Goal: Task Accomplishment & Management: Use online tool/utility

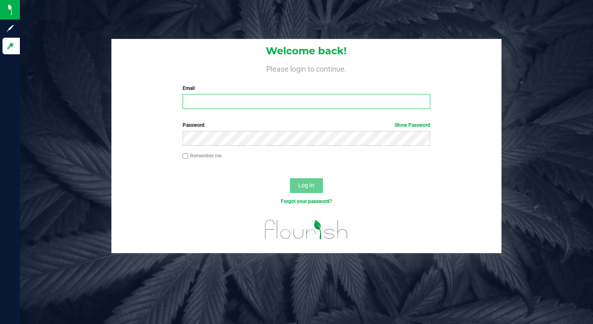
type input "[EMAIL_ADDRESS][DOMAIN_NAME]"
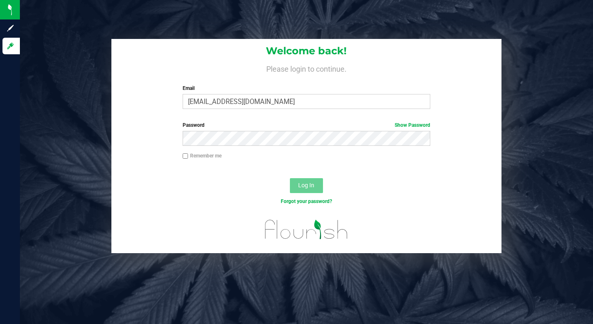
click at [314, 188] on span "Log In" at bounding box center [306, 185] width 16 height 7
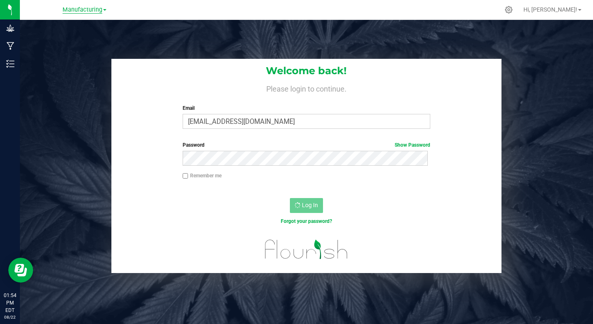
click at [95, 10] on span "Manufacturing" at bounding box center [83, 9] width 40 height 7
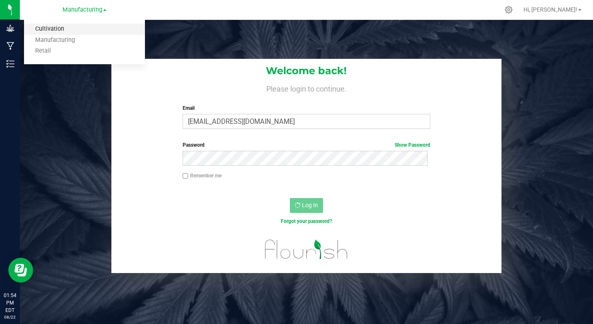
click at [58, 28] on link "Cultivation" at bounding box center [84, 29] width 121 height 11
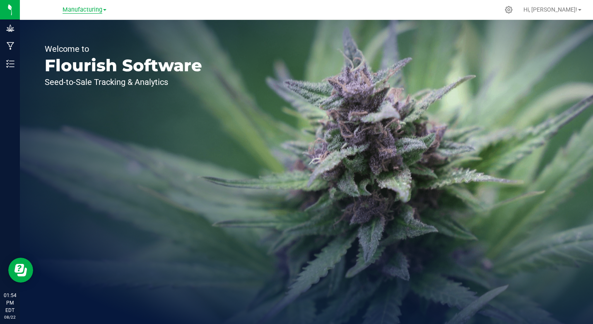
click at [98, 8] on span "Manufacturing" at bounding box center [83, 9] width 40 height 7
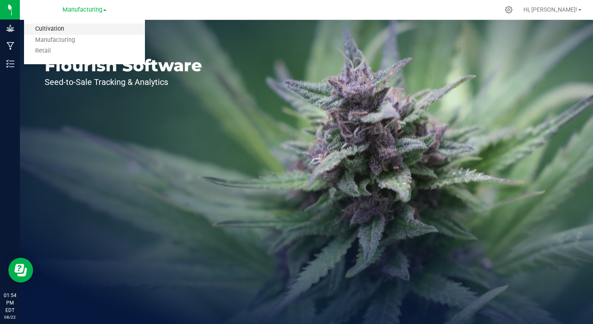
click at [60, 29] on link "Cultivation" at bounding box center [84, 29] width 121 height 11
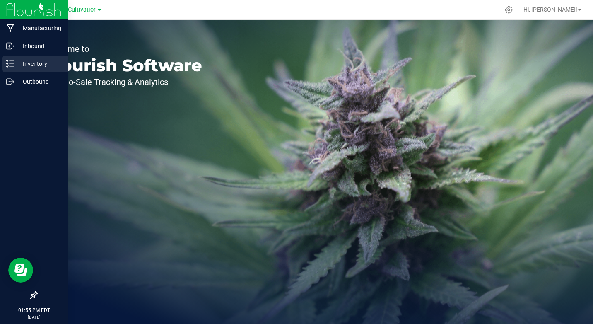
click at [17, 64] on p "Inventory" at bounding box center [39, 64] width 50 height 10
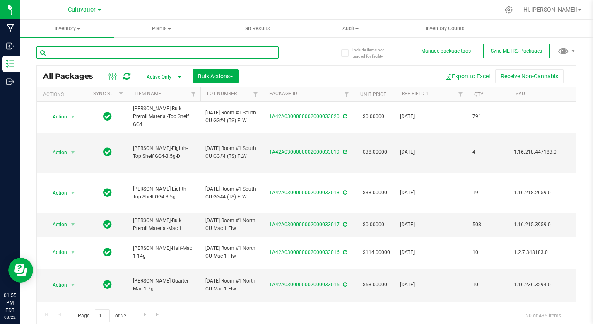
click at [84, 53] on input "text" at bounding box center [157, 52] width 242 height 12
type input "31578"
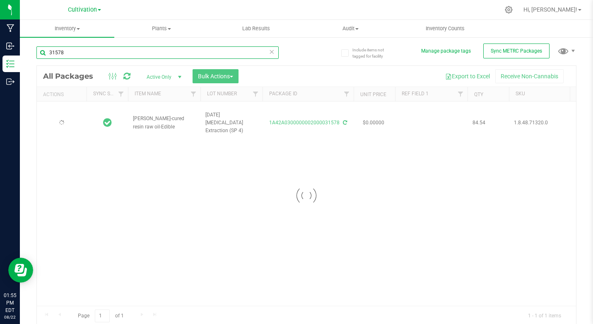
type input "[DATE]"
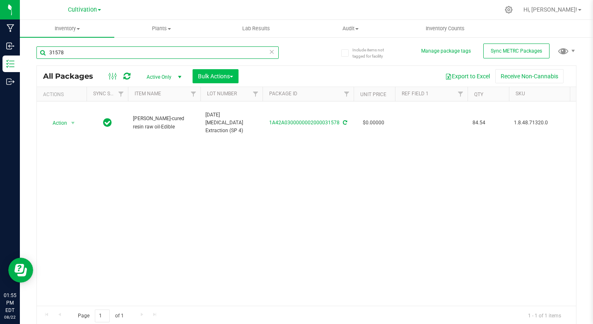
type input "31578"
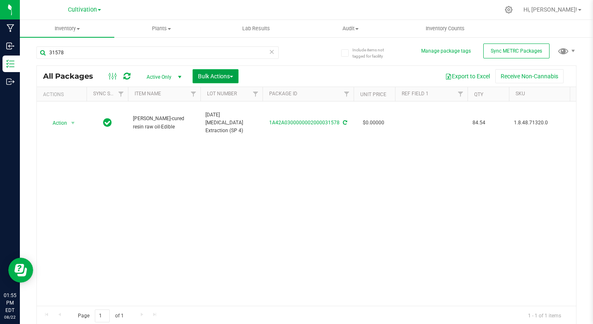
click at [208, 77] on span "Bulk Actions" at bounding box center [215, 76] width 35 height 7
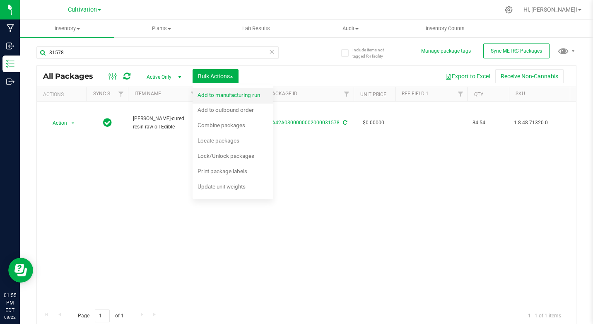
click at [219, 93] on span "Add to manufacturing run" at bounding box center [229, 95] width 63 height 7
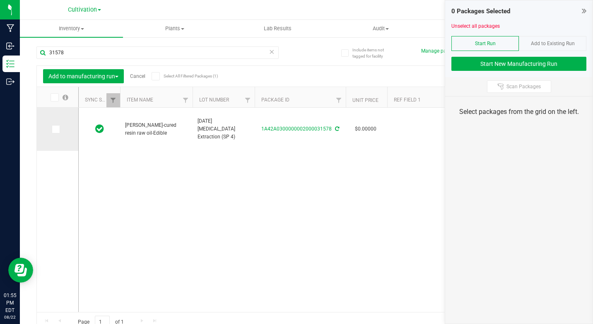
click at [58, 129] on icon at bounding box center [55, 129] width 5 height 0
click at [0, 0] on input "checkbox" at bounding box center [0, 0] width 0 height 0
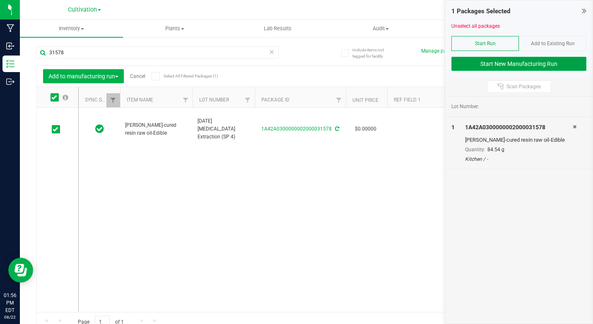
click at [515, 60] on button "Start New Manufacturing Run" at bounding box center [518, 64] width 135 height 14
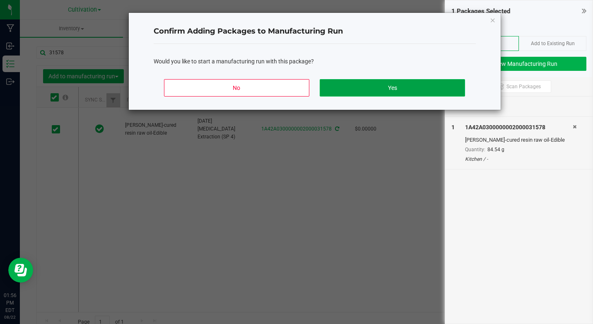
click at [406, 88] on button "Yes" at bounding box center [392, 87] width 145 height 17
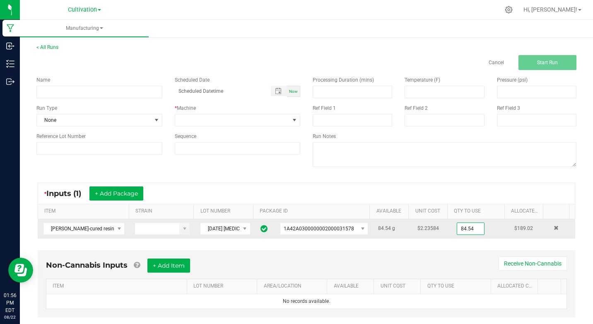
click at [457, 231] on input "84.54" at bounding box center [470, 229] width 27 height 12
drag, startPoint x: 470, startPoint y: 227, endPoint x: 423, endPoint y: 229, distance: 47.3
click at [423, 229] on tr "[PERSON_NAME]-cured resin raw oil-Edible [DATE] [MEDICAL_DATA] Extraction (SP 4…" at bounding box center [306, 228] width 537 height 19
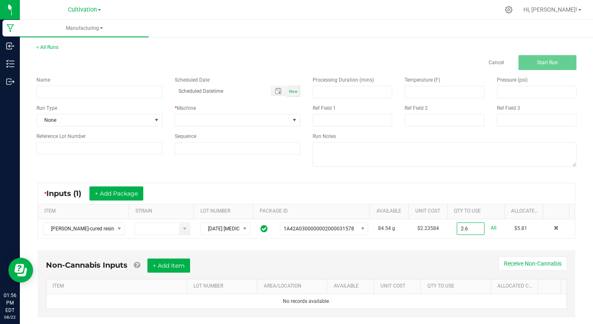
type input "2.6000 g"
click at [434, 251] on div "Non-Cannabis Inputs + Add Item Receive Non-Cannabis ITEM LOT NUMBER AREA/LOCATI…" at bounding box center [307, 283] width 538 height 67
click at [73, 91] on input at bounding box center [99, 92] width 126 height 12
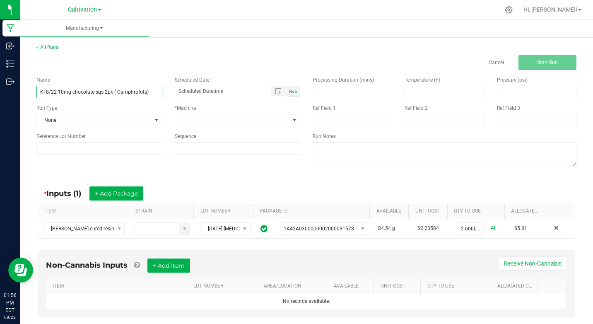
type input "KI 8/22 10mg chocolate sqs 2pk ( Campfire kits)"
click at [290, 88] on div "Now" at bounding box center [293, 91] width 13 height 11
type input "[DATE] 1:57 PM"
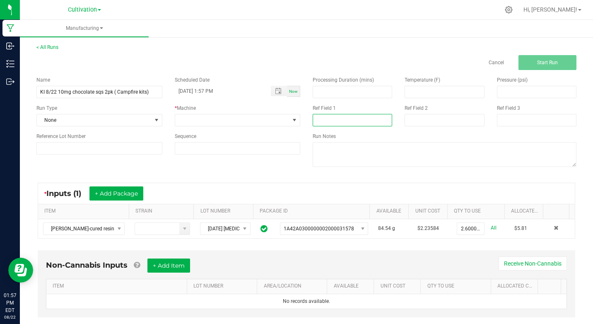
click at [315, 121] on input at bounding box center [353, 120] width 80 height 12
type input "[MEDICAL_DATA] Extraction"
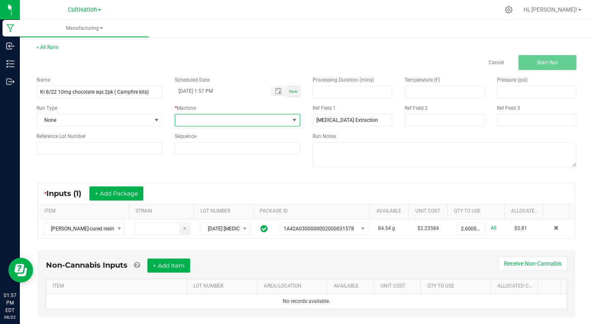
click at [291, 119] on span at bounding box center [294, 120] width 7 height 7
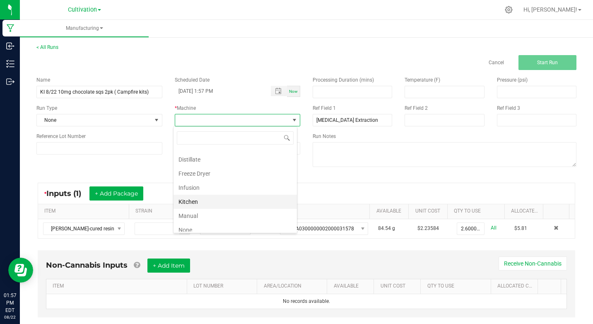
click at [197, 203] on li "Kitchen" at bounding box center [235, 202] width 123 height 14
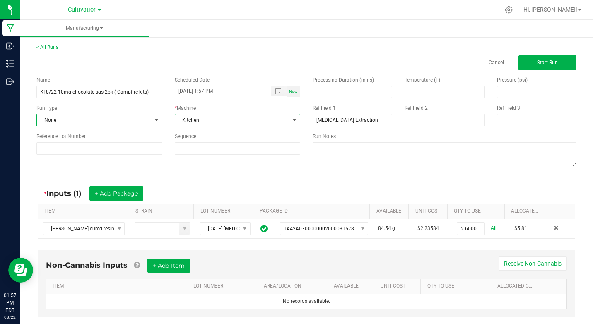
click at [156, 121] on span at bounding box center [156, 120] width 7 height 7
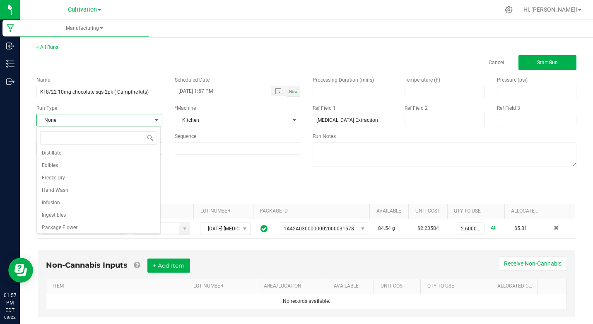
scroll to position [90, 0]
click at [52, 166] on span "Edibles" at bounding box center [50, 164] width 16 height 8
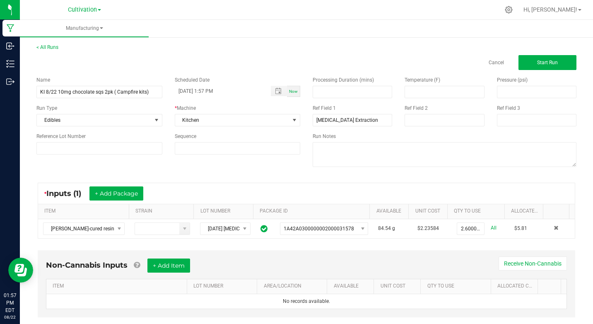
click at [148, 171] on div "Name KI 8/22 10mg chocolate sqs 2pk ( Campfire kits) Scheduled Date [DATE] 1:57…" at bounding box center [306, 122] width 552 height 105
click at [523, 62] on button "Start Run" at bounding box center [547, 62] width 58 height 15
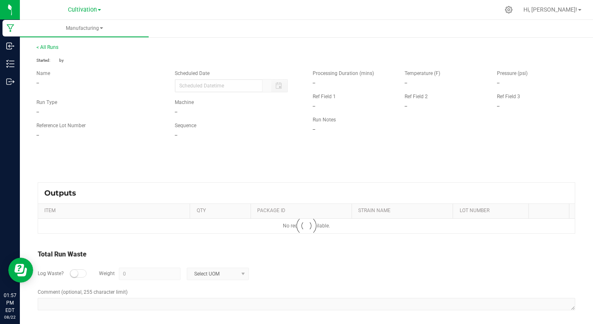
type input "[DATE] 1:57 PM"
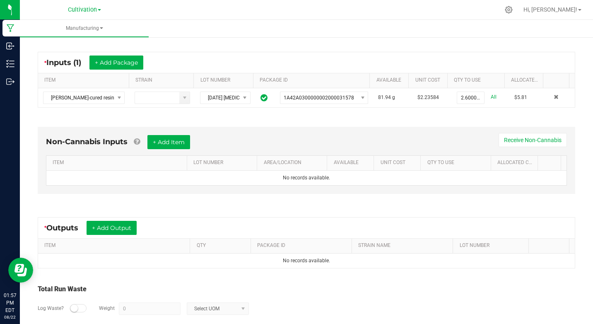
scroll to position [181, 0]
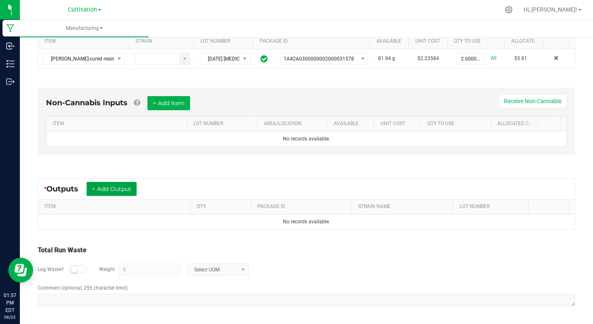
click at [111, 185] on button "+ Add Output" at bounding box center [112, 189] width 50 height 14
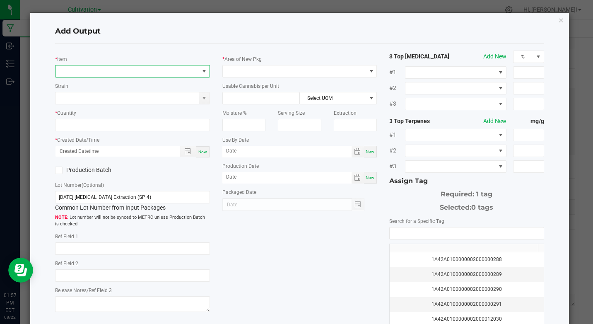
click at [92, 72] on span "NO DATA FOUND" at bounding box center [126, 71] width 143 height 12
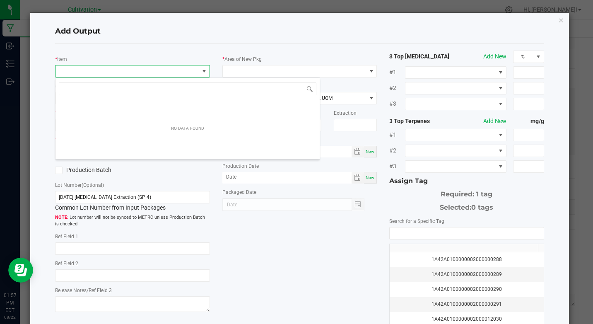
scroll to position [12, 153]
type input "[PERSON_NAME]-10mg chcoolate"
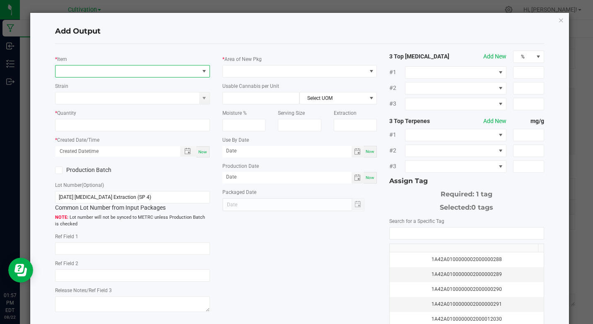
click at [201, 71] on span "NO DATA FOUND" at bounding box center [204, 71] width 7 height 7
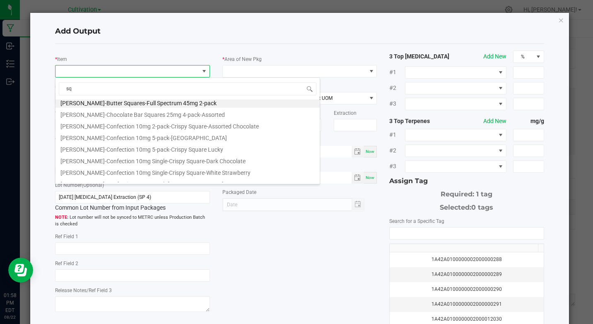
scroll to position [0, 0]
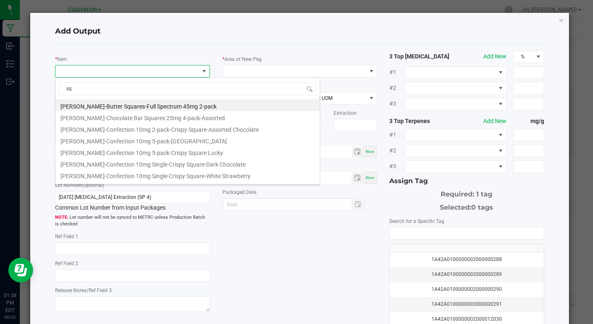
type input "s"
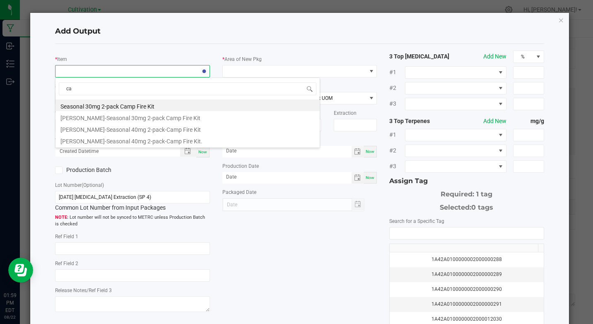
type input "c"
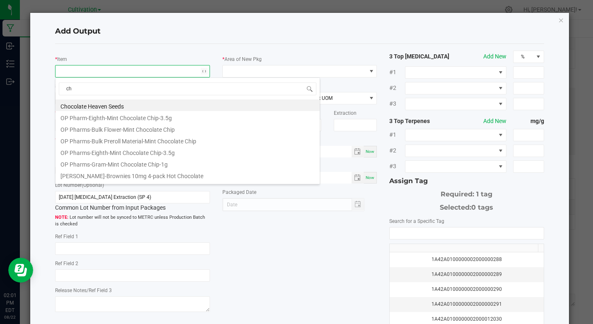
type input "c"
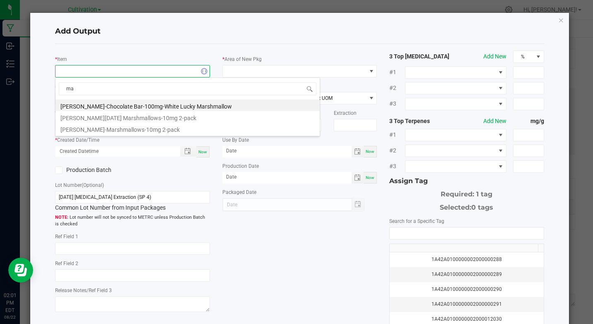
type input "m"
type input "g"
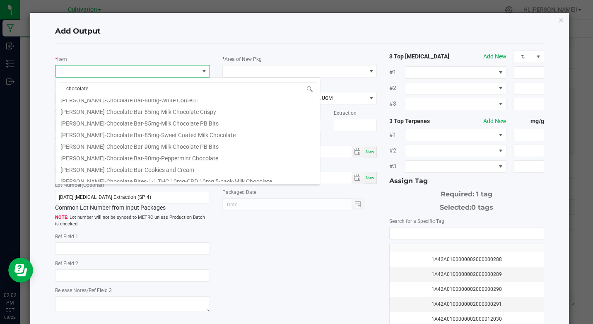
scroll to position [497, 0]
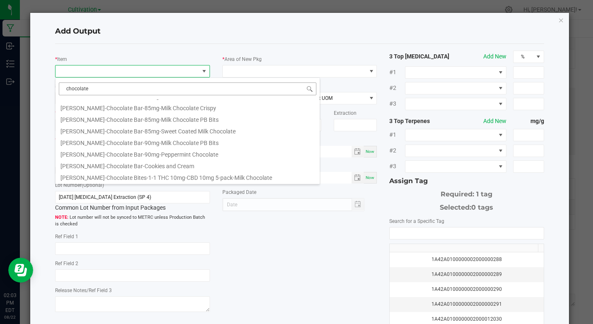
drag, startPoint x: 75, startPoint y: 89, endPoint x: 98, endPoint y: 92, distance: 23.4
click at [98, 92] on input "chocolate" at bounding box center [188, 88] width 258 height 13
type input "c"
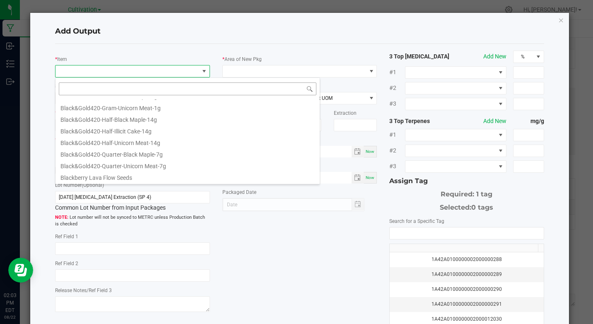
scroll to position [0, 0]
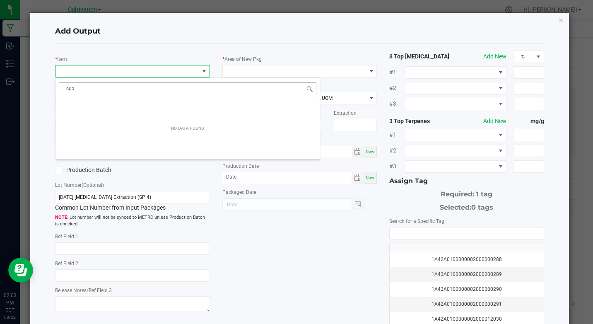
type input "sq"
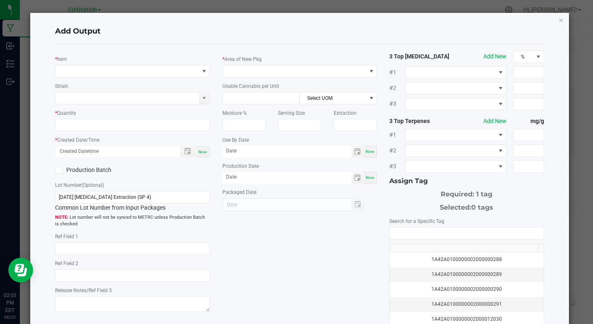
click at [359, 235] on div "* Item Strain * Quantity * Created Date/Time Now Production Batch Lot Number (O…" at bounding box center [299, 199] width 501 height 297
click at [64, 66] on span "NO DATA FOUND" at bounding box center [126, 71] width 143 height 12
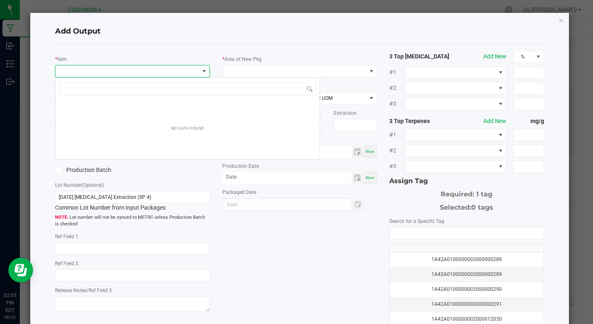
scroll to position [12, 153]
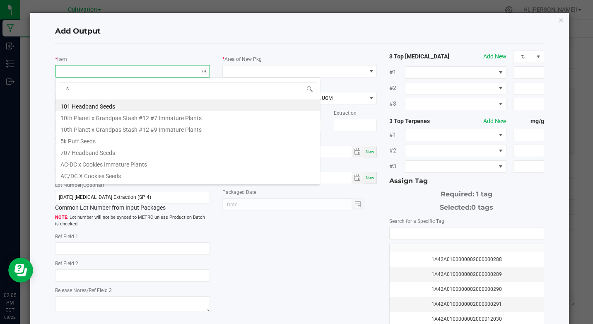
type input "sq"
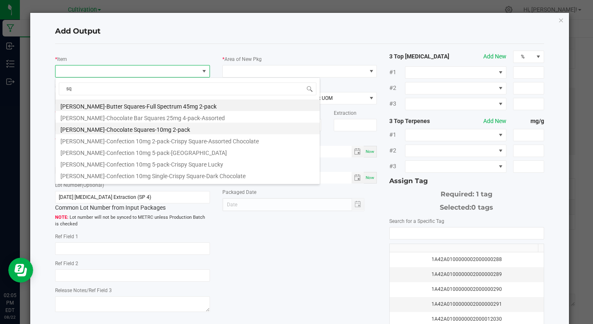
click at [118, 129] on li "[PERSON_NAME]-Chocolate Squares-10mg 2-pack" at bounding box center [187, 129] width 264 height 12
type input "0 ea"
type input "0.6"
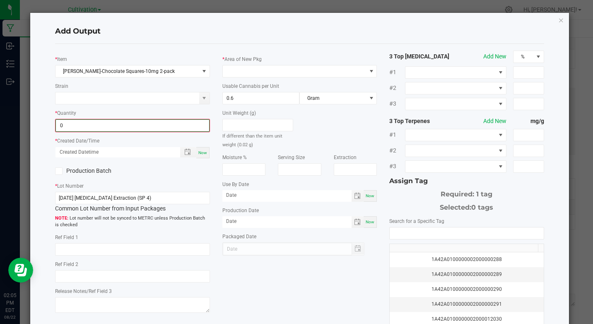
click at [80, 130] on input "0" at bounding box center [132, 126] width 153 height 12
type input "84 ea"
click at [198, 150] on span "Now" at bounding box center [202, 152] width 9 height 5
type input "[DATE] 2:05 PM"
type input "[DATE]"
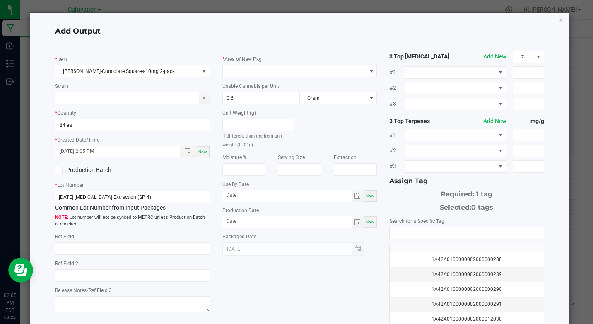
click at [59, 170] on icon at bounding box center [58, 170] width 5 height 0
click at [0, 0] on input "Production Batch" at bounding box center [0, 0] width 0 height 0
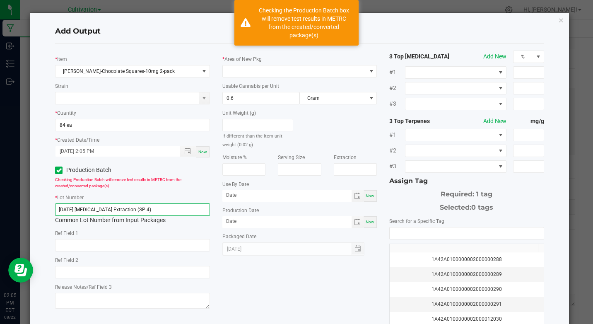
drag, startPoint x: 59, startPoint y: 210, endPoint x: 170, endPoint y: 219, distance: 111.3
click at [170, 219] on div "[DATE] [MEDICAL_DATA] Extraction (SP 4) Common Lot Number from Input Packages" at bounding box center [132, 213] width 154 height 21
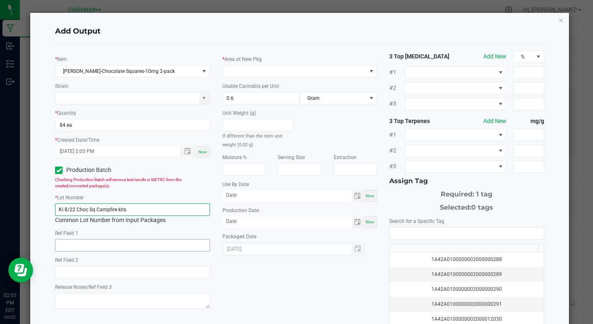
type input "Ki 8/22 Choc Sq Campfire kits"
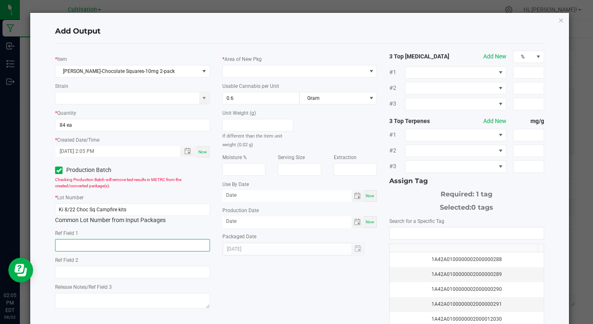
click at [111, 242] on input "text" at bounding box center [132, 245] width 154 height 12
type input "[MEDICAL_DATA] Extraction"
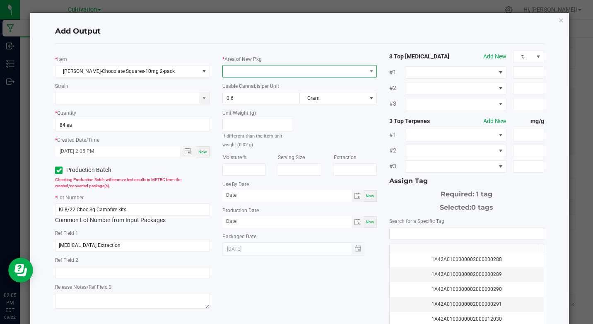
click at [241, 70] on span at bounding box center [294, 71] width 143 height 12
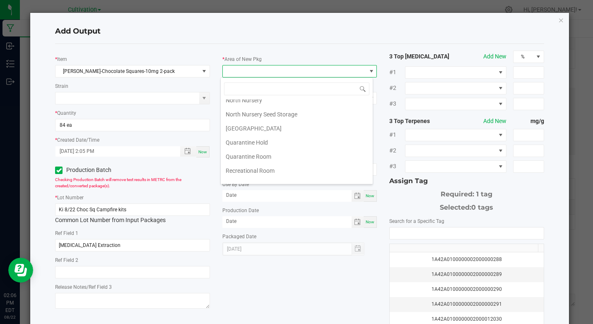
scroll to position [166, 0]
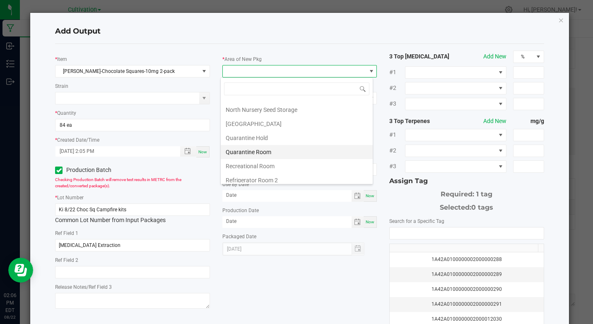
click at [263, 153] on li "Quarantine Room" at bounding box center [297, 152] width 152 height 14
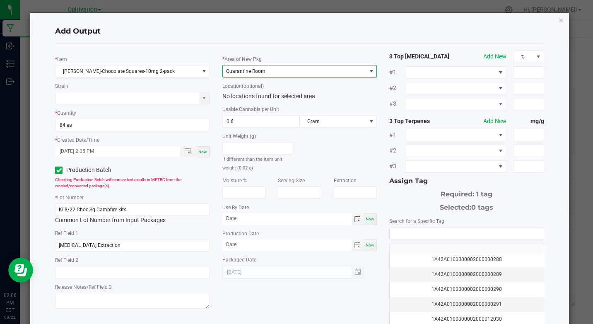
click at [355, 219] on span "Toggle calendar" at bounding box center [357, 219] width 7 height 7
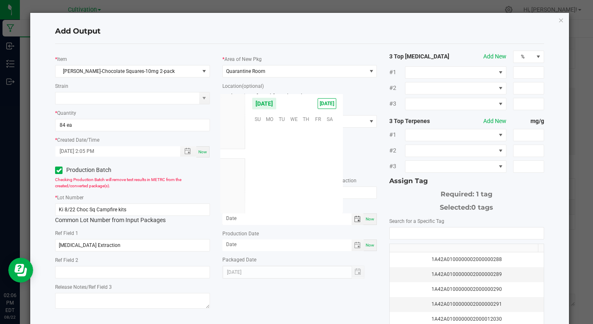
scroll to position [134219, 0]
click at [233, 175] on span "Oct" at bounding box center [232, 174] width 7 height 6
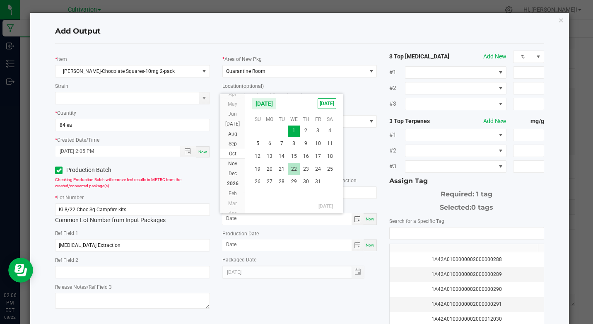
click at [296, 169] on span "22" at bounding box center [294, 169] width 12 height 13
type input "[DATE]"
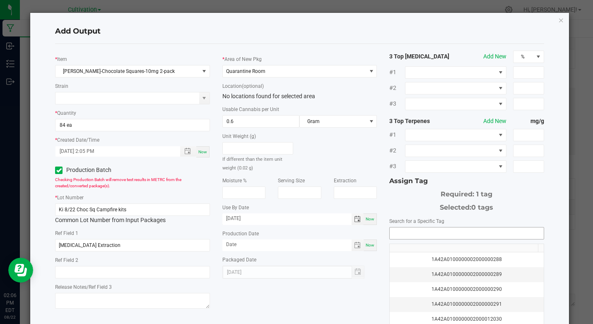
drag, startPoint x: 371, startPoint y: 245, endPoint x: 386, endPoint y: 237, distance: 17.2
click at [370, 245] on div "Now" at bounding box center [370, 245] width 13 height 12
type input "[DATE]"
click at [394, 233] on input "NO DATA FOUND" at bounding box center [467, 233] width 154 height 12
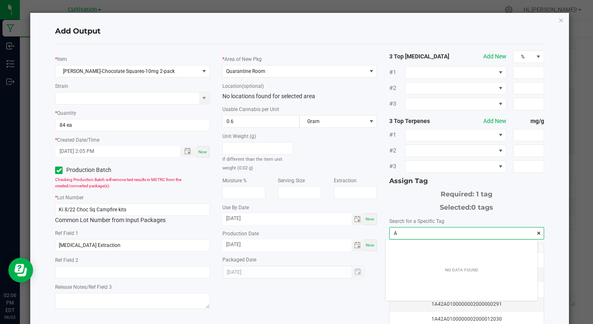
scroll to position [12, 152]
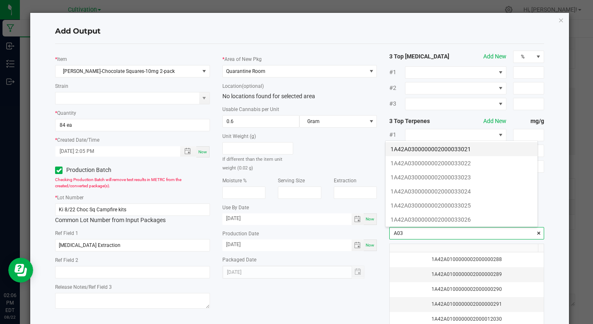
click at [420, 148] on li "1A42A0300000002000033021" at bounding box center [462, 149] width 152 height 14
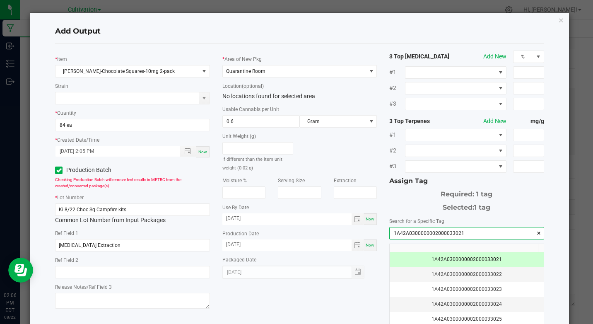
type input "1A42A0300000002000033021"
click at [362, 312] on div "* Item [PERSON_NAME]-Chocolate Squares-10mg 2-pack Strain * Quantity 84 ea * Cr…" at bounding box center [299, 199] width 501 height 297
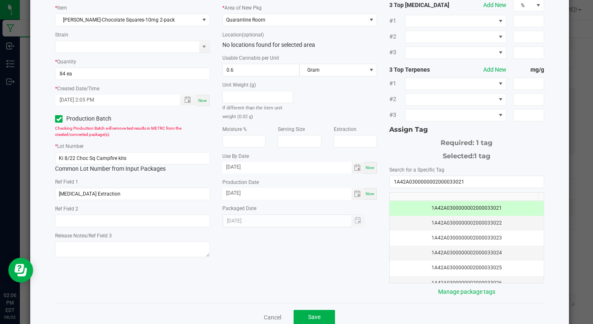
scroll to position [66, 0]
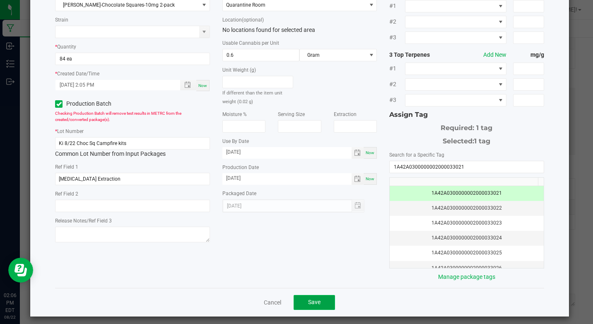
click at [318, 301] on button "Save" at bounding box center [314, 302] width 41 height 15
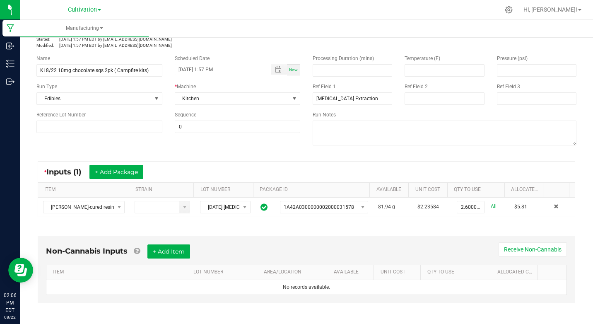
scroll to position [0, 0]
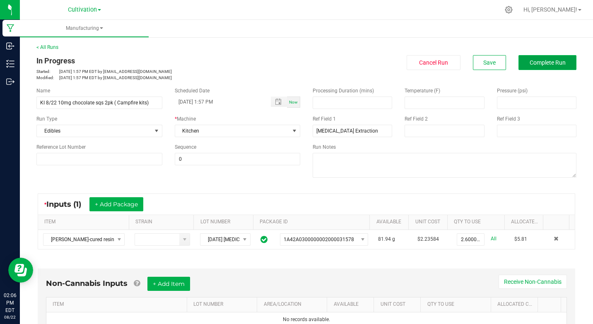
click at [530, 63] on span "Complete Run" at bounding box center [548, 62] width 36 height 7
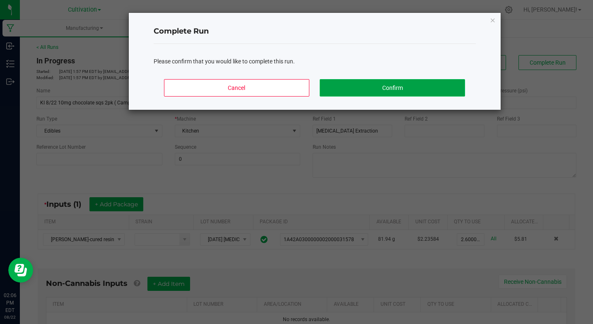
click at [450, 84] on button "Confirm" at bounding box center [392, 87] width 145 height 17
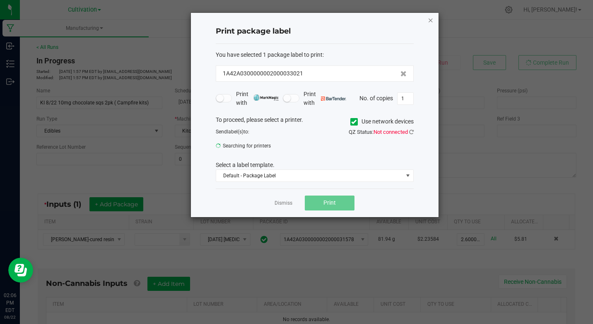
click at [431, 22] on icon "button" at bounding box center [431, 20] width 6 height 10
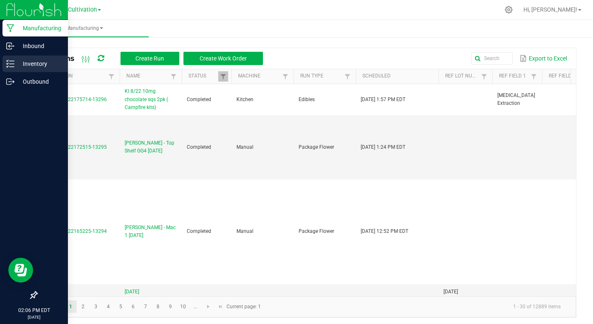
click at [18, 64] on p "Inventory" at bounding box center [39, 64] width 50 height 10
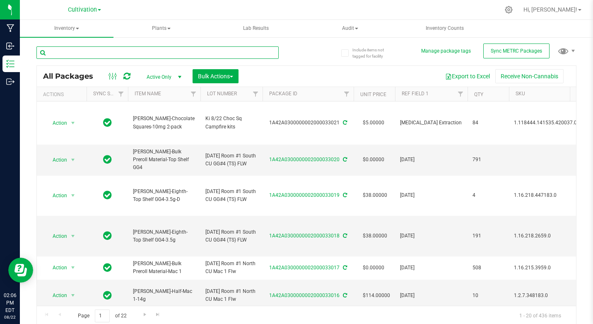
click at [69, 53] on input "text" at bounding box center [157, 52] width 242 height 12
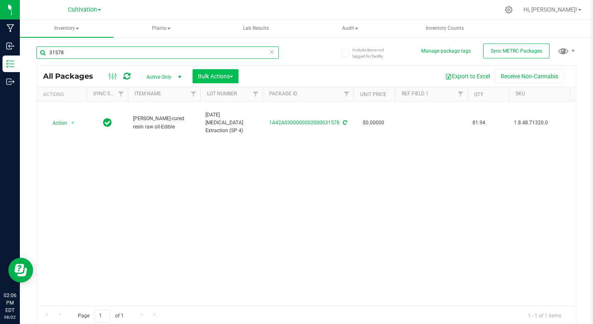
type input "31578"
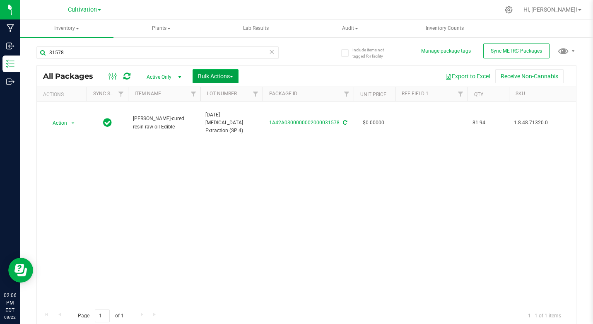
click at [199, 76] on span "Bulk Actions" at bounding box center [215, 76] width 35 height 7
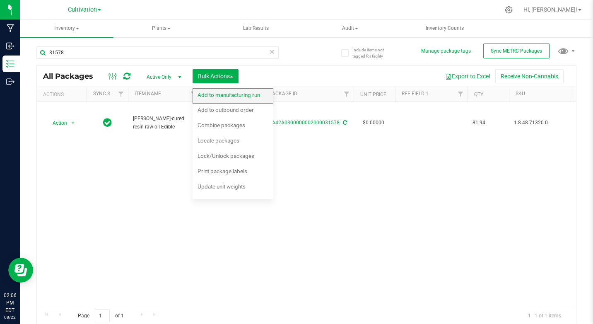
click at [204, 97] on span "Add to manufacturing run" at bounding box center [229, 95] width 63 height 7
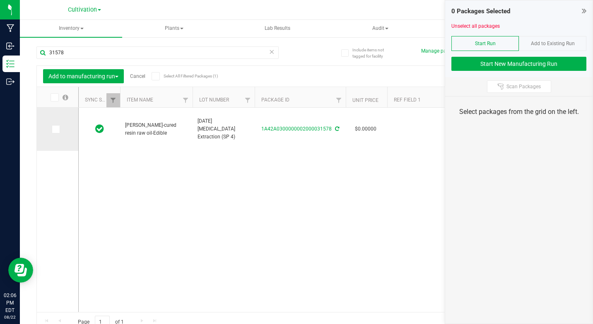
click at [57, 129] on icon at bounding box center [55, 129] width 5 height 0
click at [0, 0] on input "checkbox" at bounding box center [0, 0] width 0 height 0
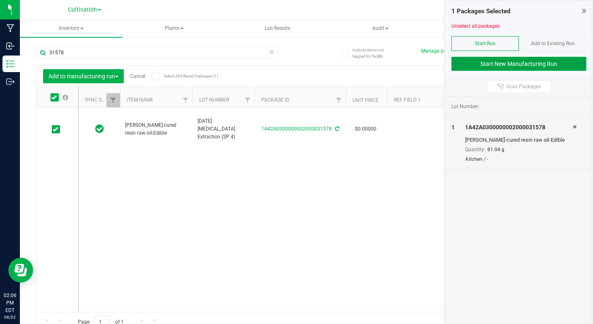
click at [515, 59] on button "Start New Manufacturing Run" at bounding box center [518, 64] width 135 height 14
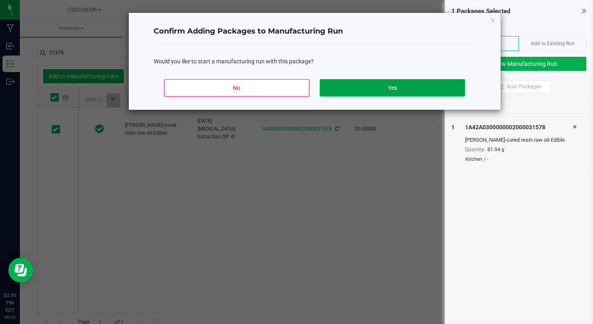
click at [436, 87] on button "Yes" at bounding box center [392, 87] width 145 height 17
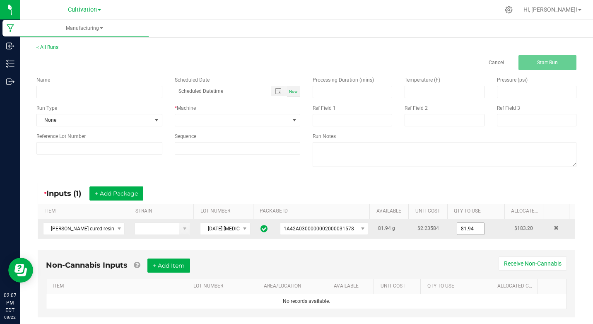
click at [457, 228] on input "81.94" at bounding box center [470, 229] width 27 height 12
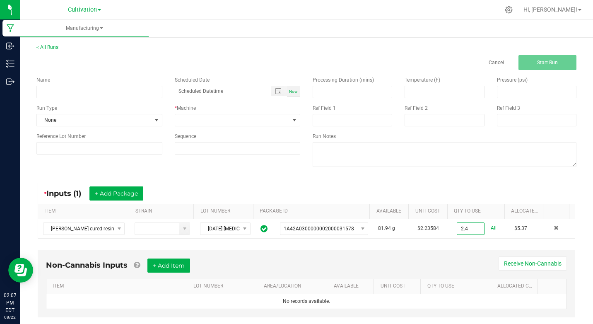
type input "2.4000 g"
click at [430, 250] on div "Non-Cannabis Inputs + Add Item Receive Non-Cannabis ITEM LOT NUMBER AREA/LOCATI…" at bounding box center [307, 283] width 538 height 67
click at [120, 90] on input at bounding box center [99, 92] width 126 height 12
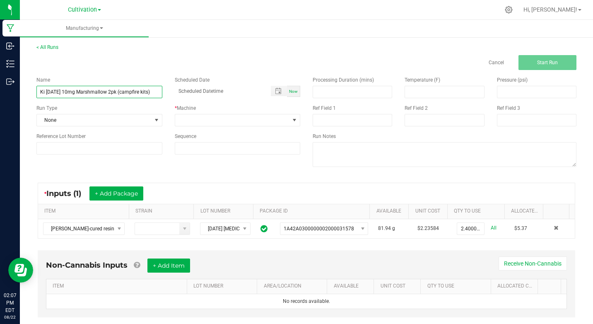
type input "Ki [DATE] 10mg Marshmallow 2pk (campfire kits)"
click at [292, 93] on span "Now" at bounding box center [293, 91] width 9 height 5
type input "[DATE] 2:07 PM"
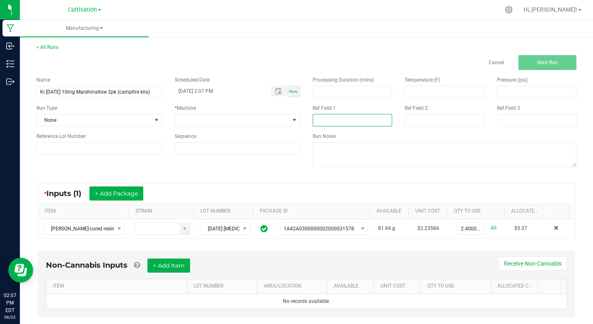
drag, startPoint x: 313, startPoint y: 117, endPoint x: 323, endPoint y: 128, distance: 14.4
click at [313, 117] on input at bounding box center [353, 120] width 80 height 12
type input "[MEDICAL_DATA] Extraction"
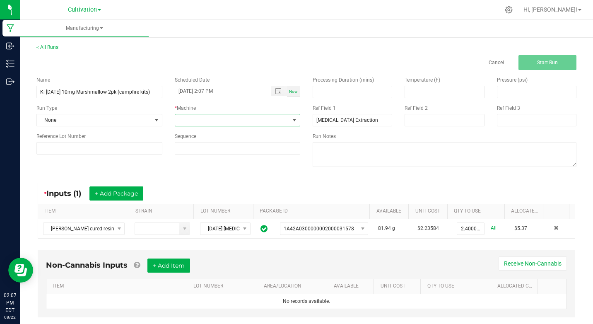
click at [294, 122] on span at bounding box center [294, 120] width 7 height 7
click at [198, 230] on li "Kitchen" at bounding box center [235, 233] width 123 height 14
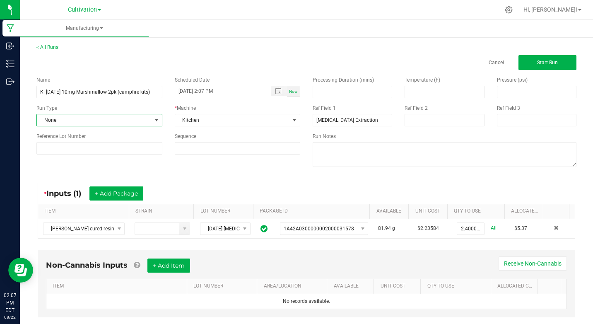
click at [154, 120] on span at bounding box center [156, 120] width 7 height 7
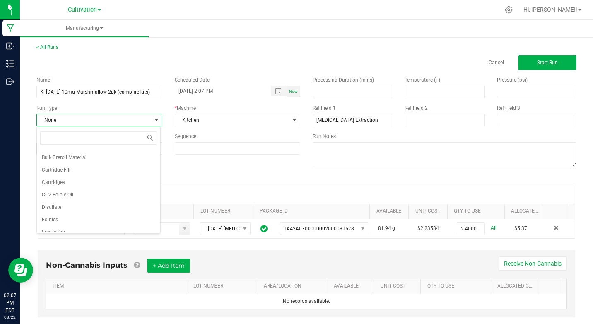
scroll to position [36, 0]
click at [52, 216] on span "Edibles" at bounding box center [50, 218] width 16 height 8
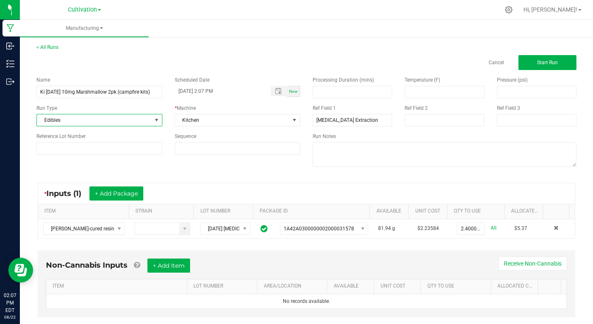
click at [145, 167] on div "Name Ki [DATE] 10mg Marshmallow 2pk (campfire kits) Scheduled Date [DATE] 2:07 …" at bounding box center [306, 122] width 552 height 105
click at [537, 60] on span "Start Run" at bounding box center [547, 63] width 21 height 6
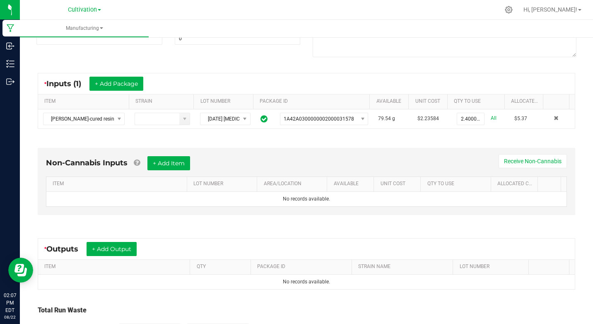
scroll to position [156, 0]
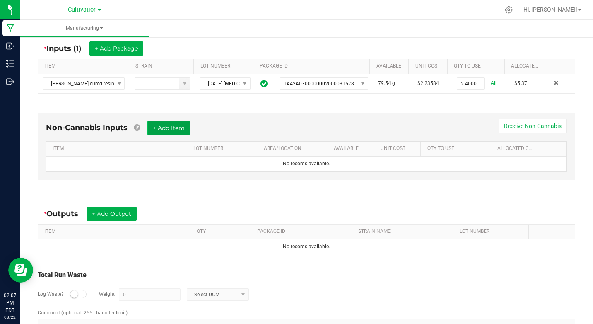
click at [169, 130] on button "+ Add Item" at bounding box center [168, 128] width 43 height 14
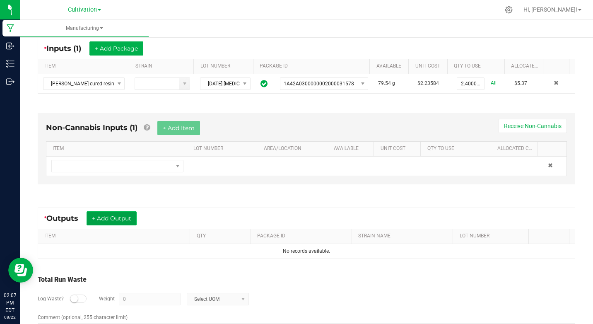
click at [117, 218] on button "+ Add Output" at bounding box center [112, 218] width 50 height 14
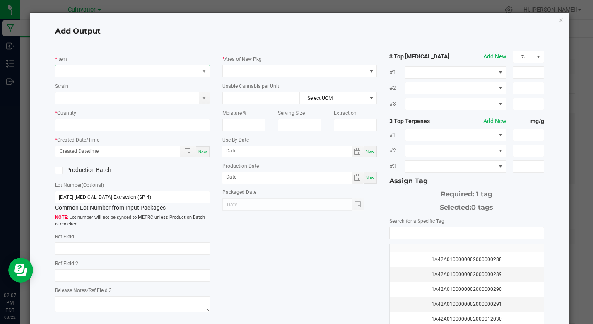
click at [80, 66] on span "NO DATA FOUND" at bounding box center [126, 71] width 143 height 12
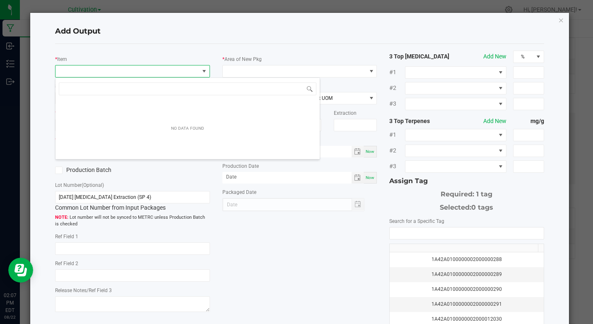
scroll to position [12, 153]
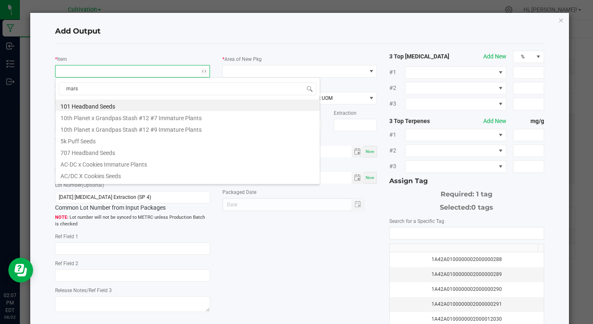
type input "[PERSON_NAME]"
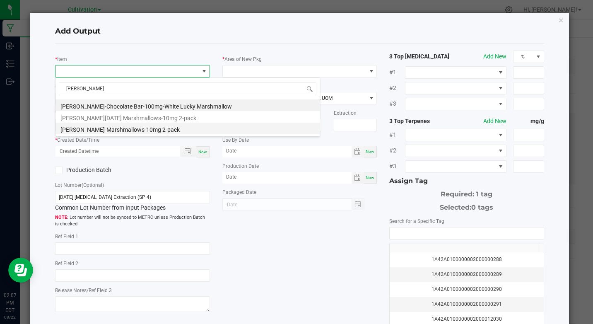
click at [130, 130] on li "[PERSON_NAME]-Marshmallows-10mg 2-pack" at bounding box center [187, 129] width 264 height 12
type input "0 ea"
type input "0.6"
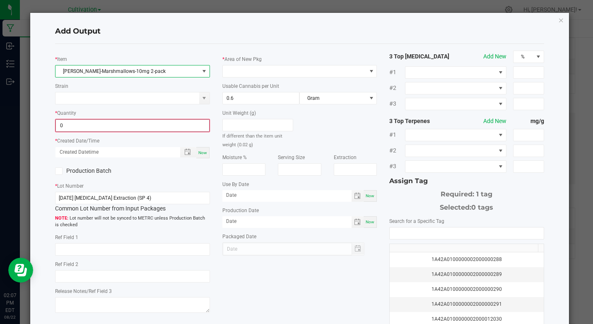
click at [77, 126] on input "0" at bounding box center [132, 126] width 153 height 12
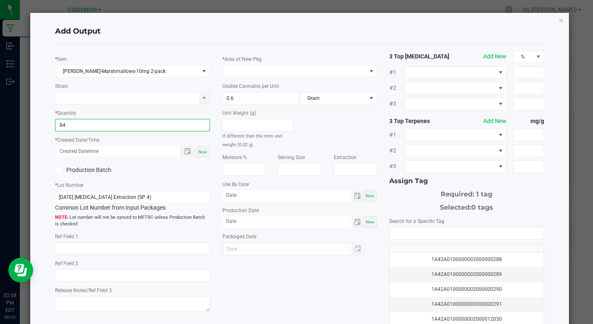
type input "84 ea"
click at [200, 152] on span "Now" at bounding box center [202, 152] width 9 height 5
type input "[DATE] 2:08 PM"
type input "[DATE]"
click at [57, 170] on icon at bounding box center [58, 170] width 5 height 0
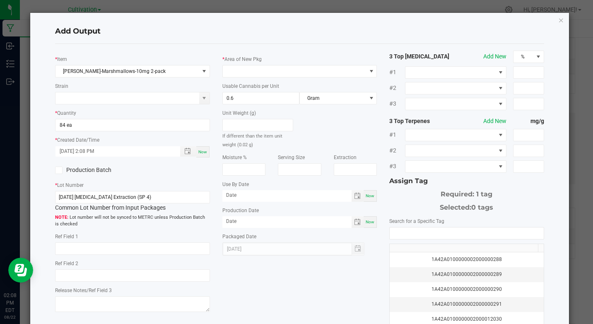
click at [0, 0] on input "Production Batch" at bounding box center [0, 0] width 0 height 0
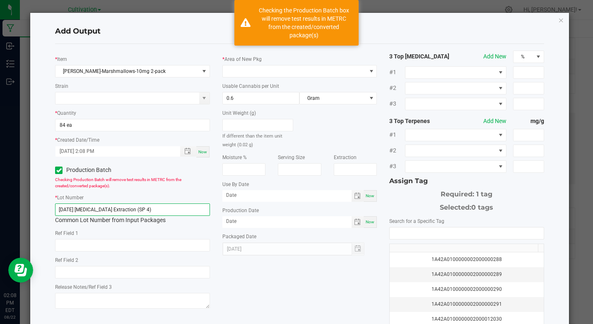
drag, startPoint x: 60, startPoint y: 208, endPoint x: 180, endPoint y: 216, distance: 120.3
click at [180, 216] on div "[DATE] [MEDICAL_DATA] Extraction (SP 4) Common Lot Number from Input Packages" at bounding box center [132, 213] width 154 height 21
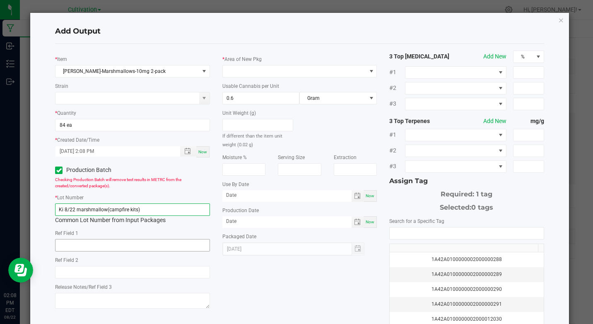
type input "Ki 8/22 marshmallow(campfire kits)"
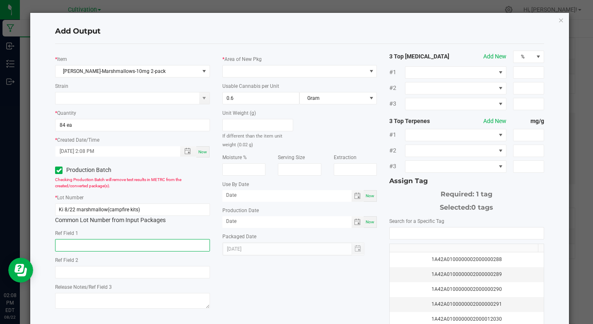
click at [98, 244] on input "text" at bounding box center [132, 245] width 154 height 12
type input "[MEDICAL_DATA] Extraction"
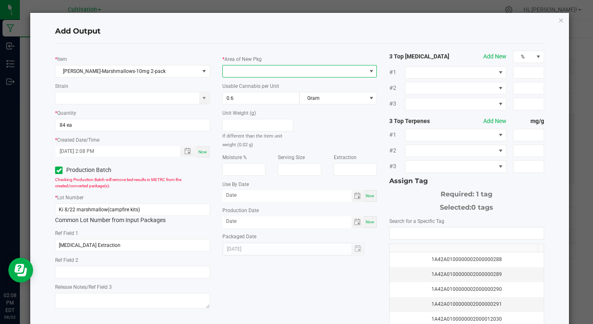
click at [243, 68] on span at bounding box center [294, 71] width 143 height 12
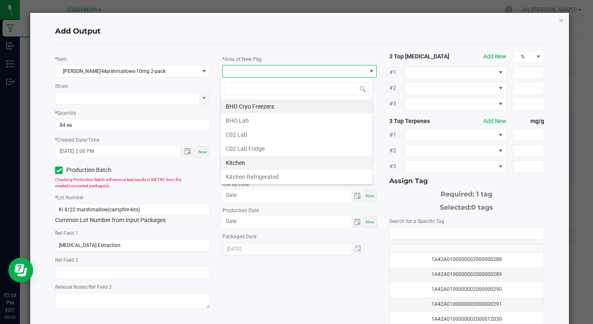
click at [242, 161] on li "Kitchen" at bounding box center [297, 163] width 152 height 14
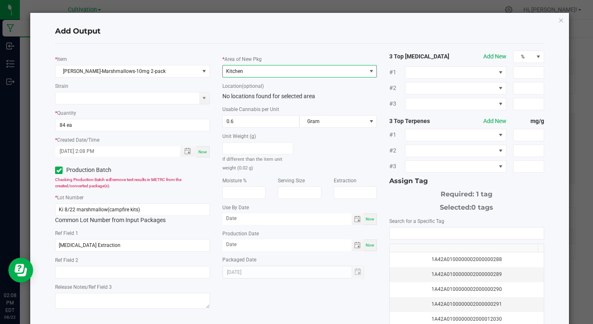
click at [368, 72] on span at bounding box center [371, 71] width 7 height 7
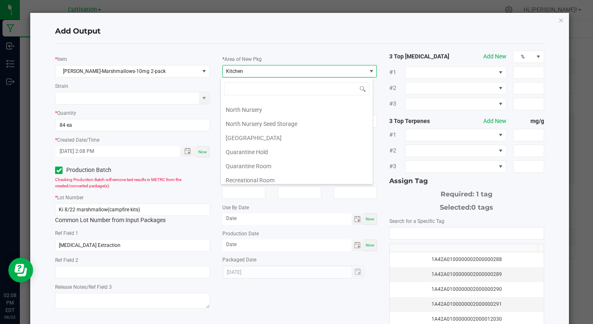
scroll to position [166, 0]
click at [256, 152] on li "Quarantine Room" at bounding box center [297, 152] width 152 height 14
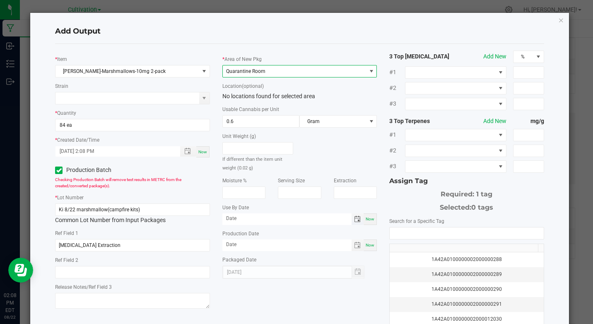
click at [354, 222] on span "Toggle calendar" at bounding box center [357, 219] width 7 height 7
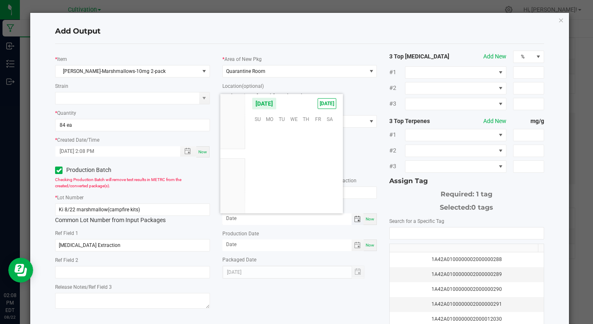
scroll to position [134219, 0]
click at [235, 174] on span "Oct" at bounding box center [232, 174] width 7 height 6
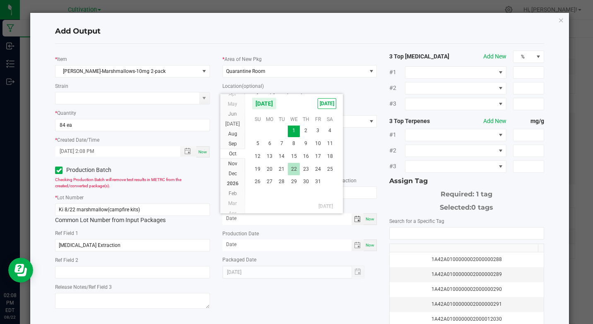
click at [295, 169] on span "22" at bounding box center [294, 169] width 12 height 13
type input "[DATE]"
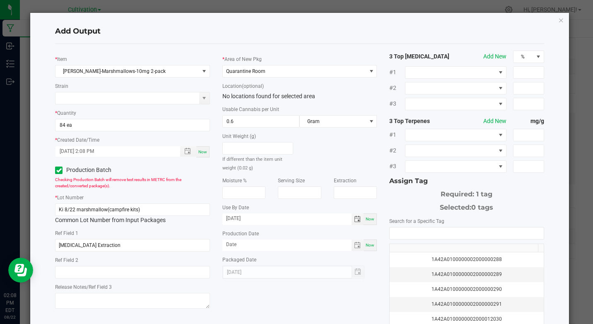
click at [367, 244] on span "Now" at bounding box center [370, 245] width 9 height 5
type input "[DATE]"
click at [390, 233] on input "NO DATA FOUND" at bounding box center [467, 233] width 154 height 12
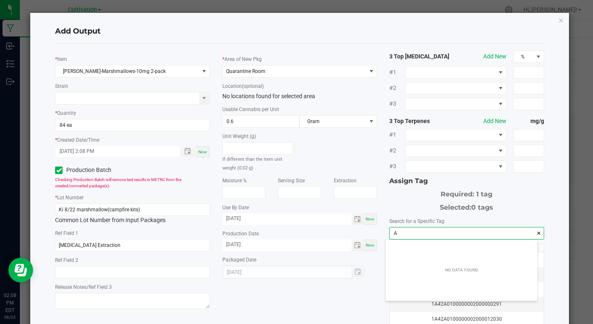
scroll to position [12, 152]
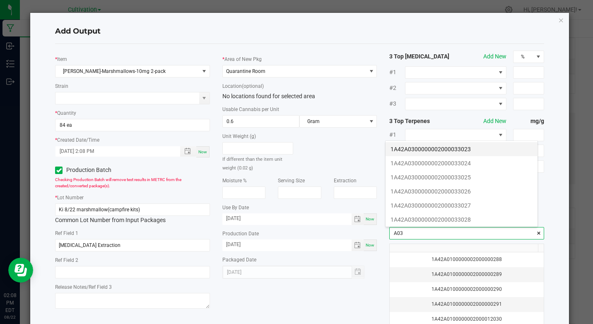
click at [437, 147] on li "1A42A0300000002000033023" at bounding box center [462, 149] width 152 height 14
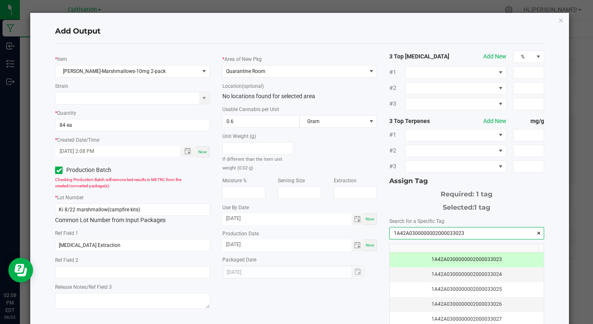
type input "1A42A0300000002000033023"
drag, startPoint x: 364, startPoint y: 287, endPoint x: 389, endPoint y: 299, distance: 27.2
click at [367, 289] on div "* [PERSON_NAME]-Marshmallows-10mg 2-pack Strain * Quantity 84 ea * Created Date…" at bounding box center [299, 199] width 501 height 297
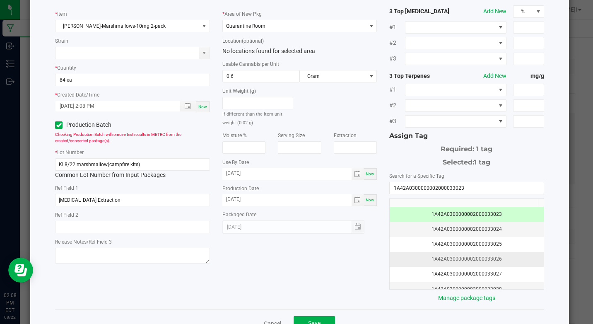
scroll to position [50, 0]
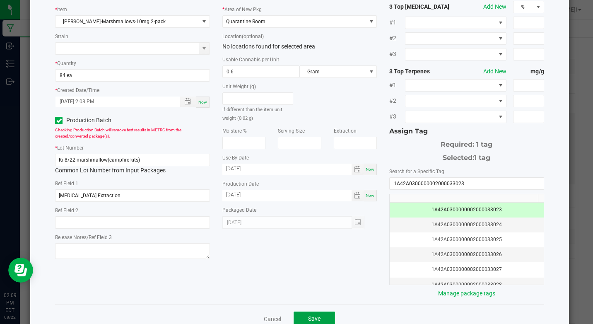
click at [322, 314] on button "Save" at bounding box center [314, 318] width 41 height 15
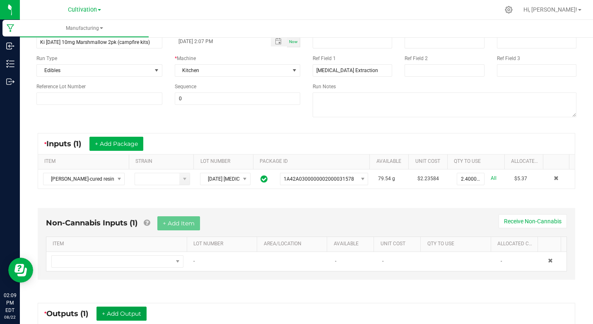
scroll to position [0, 0]
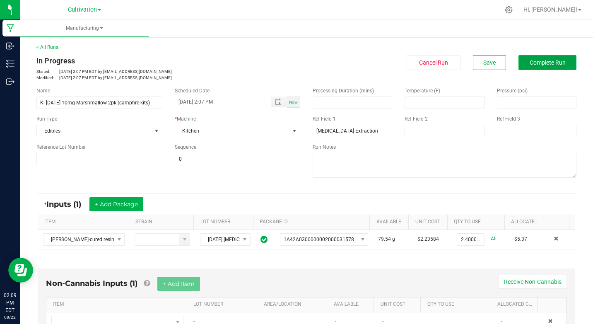
click at [544, 62] on span "Complete Run" at bounding box center [548, 62] width 36 height 7
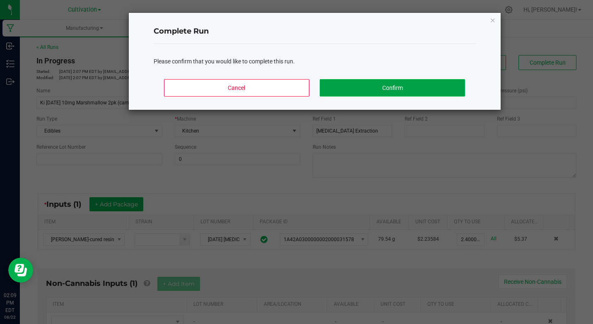
click at [449, 80] on button "Confirm" at bounding box center [392, 87] width 145 height 17
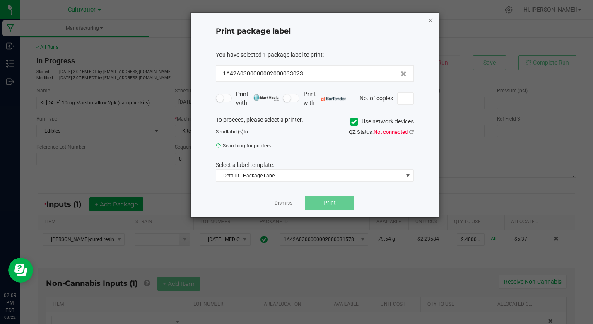
click at [431, 22] on icon "button" at bounding box center [431, 20] width 6 height 10
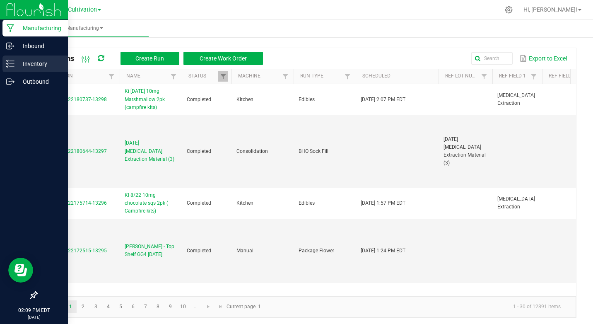
click at [24, 65] on p "Inventory" at bounding box center [39, 64] width 50 height 10
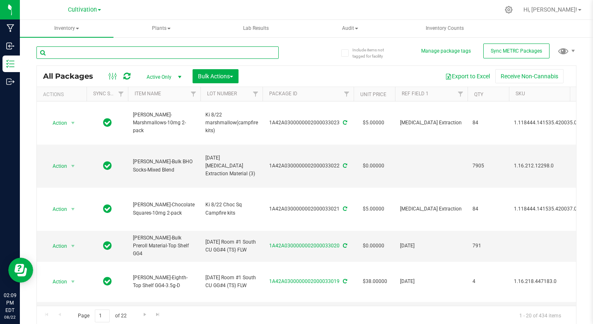
click at [113, 46] on input "text" at bounding box center [157, 52] width 242 height 12
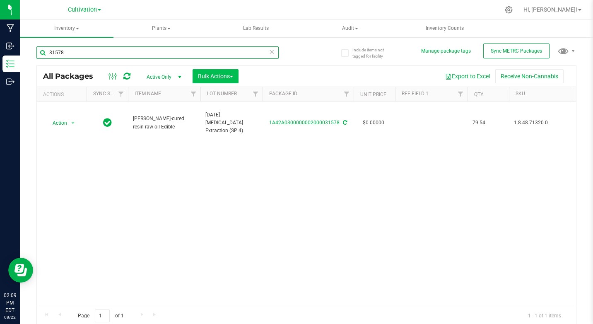
type input "31578"
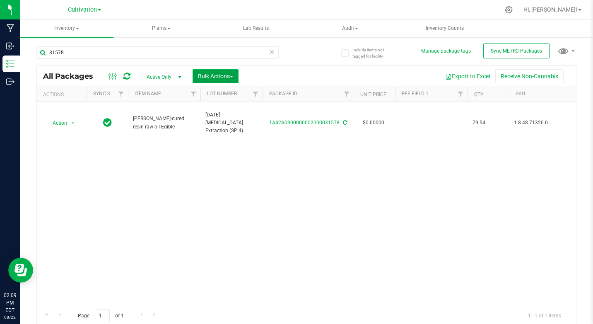
click at [205, 78] on span "Bulk Actions" at bounding box center [215, 76] width 35 height 7
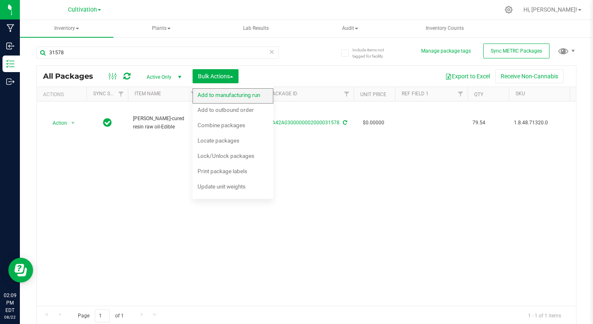
click at [206, 94] on span "Add to manufacturing run" at bounding box center [229, 95] width 63 height 7
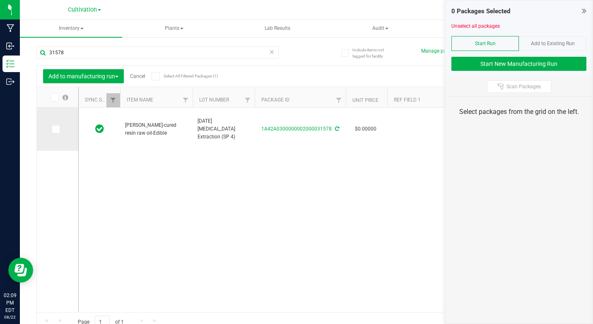
click at [57, 129] on icon at bounding box center [55, 129] width 5 height 0
click at [0, 0] on input "checkbox" at bounding box center [0, 0] width 0 height 0
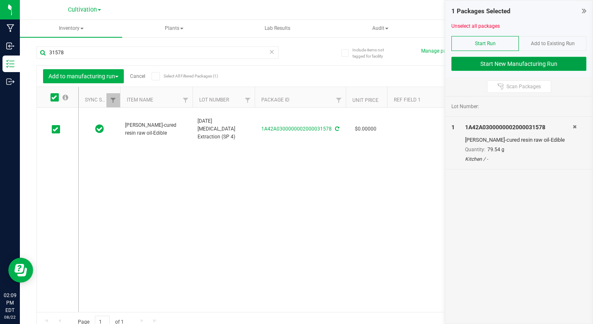
click at [529, 60] on button "Start New Manufacturing Run" at bounding box center [518, 64] width 135 height 14
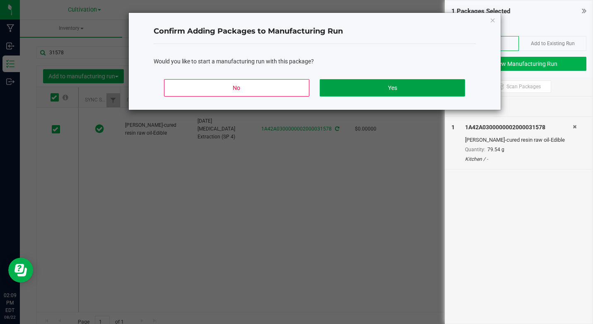
click at [448, 86] on button "Yes" at bounding box center [392, 87] width 145 height 17
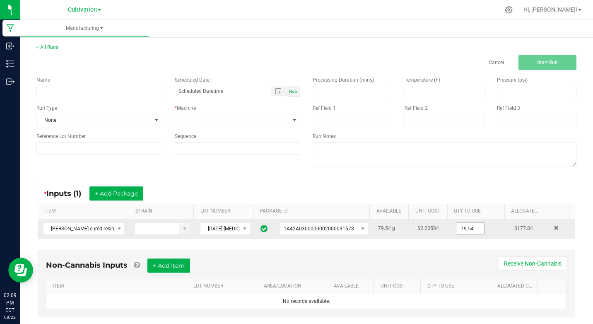
click at [460, 224] on input "79.54" at bounding box center [470, 229] width 27 height 12
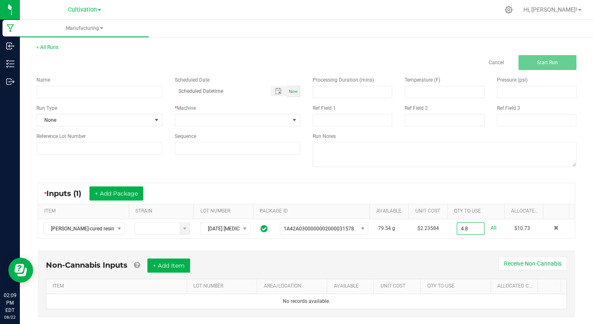
type input "4.8000 g"
click at [459, 259] on div "Non-Cannabis Inputs + Add Item Receive Non-Cannabis" at bounding box center [306, 268] width 521 height 20
click at [91, 92] on input at bounding box center [99, 92] width 126 height 12
type input "g"
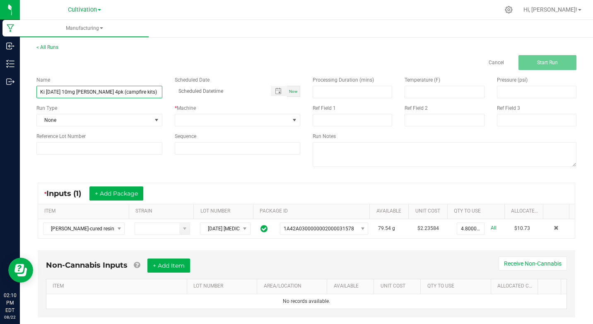
type input "Ki [DATE] 10mg [PERSON_NAME] 4pk (campfire kits)"
click at [290, 93] on span "Now" at bounding box center [293, 91] width 9 height 5
type input "[DATE] 2:10 PM"
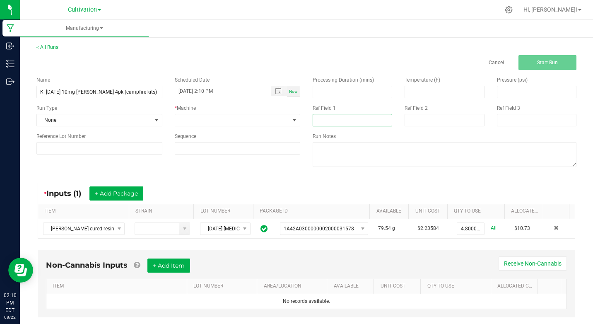
click at [332, 124] on input at bounding box center [353, 120] width 80 height 12
type input "[MEDICAL_DATA] Extraction"
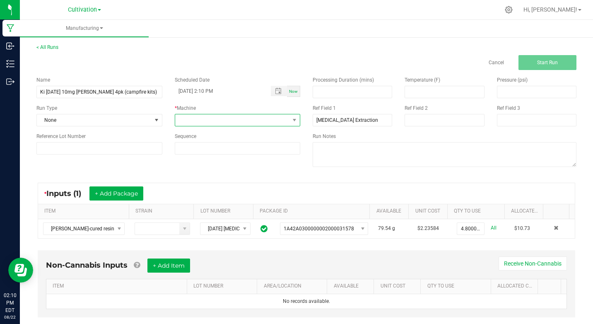
click at [294, 124] on span at bounding box center [294, 120] width 10 height 12
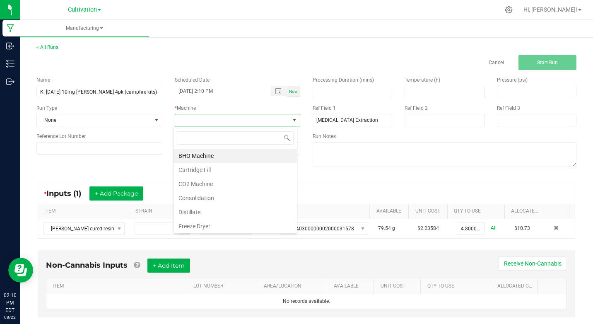
scroll to position [23, 0]
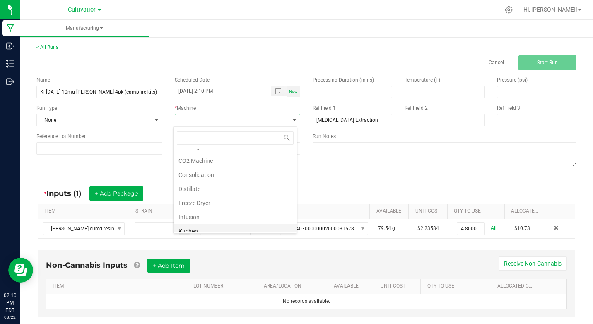
click at [194, 225] on li "Kitchen" at bounding box center [235, 231] width 123 height 14
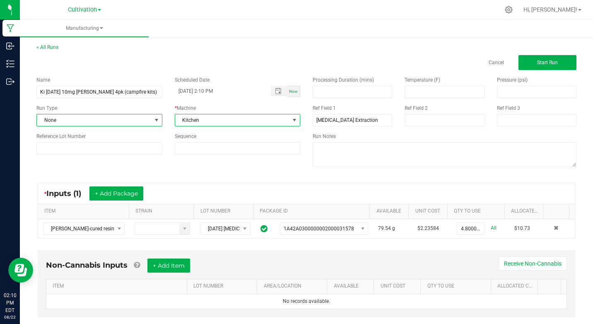
click at [153, 119] on span at bounding box center [156, 120] width 7 height 7
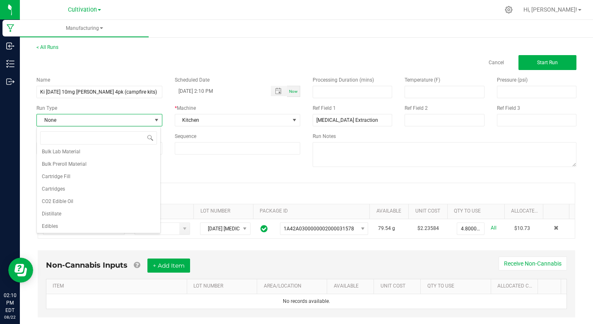
scroll to position [34, 0]
click at [53, 219] on span "Edibles" at bounding box center [50, 221] width 16 height 8
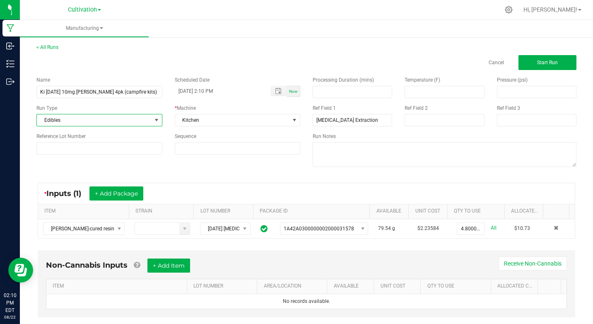
click at [105, 164] on div "Name Ki [DATE] 10mg [PERSON_NAME] 4pk (campfire kits) Scheduled Date [DATE] 2:1…" at bounding box center [306, 122] width 552 height 105
click at [537, 62] on span "Start Run" at bounding box center [547, 63] width 21 height 6
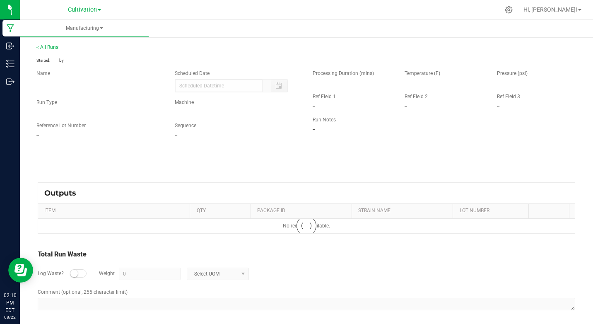
type input "[DATE] 2:10 PM"
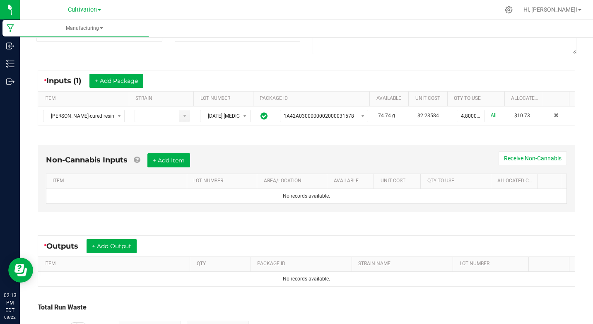
scroll to position [181, 0]
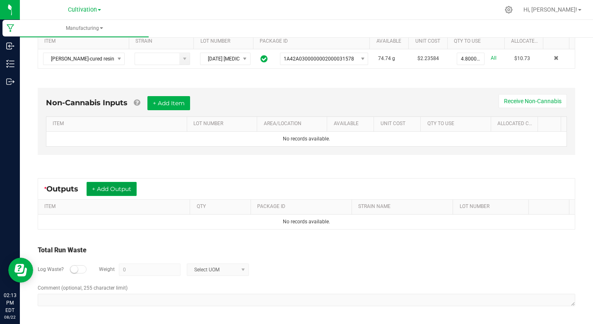
click at [111, 189] on button "+ Add Output" at bounding box center [112, 189] width 50 height 14
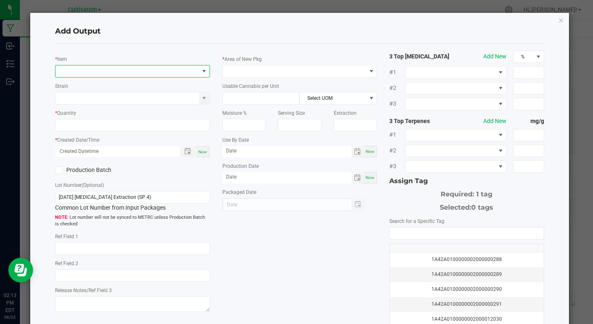
click at [78, 74] on span "NO DATA FOUND" at bounding box center [126, 71] width 143 height 12
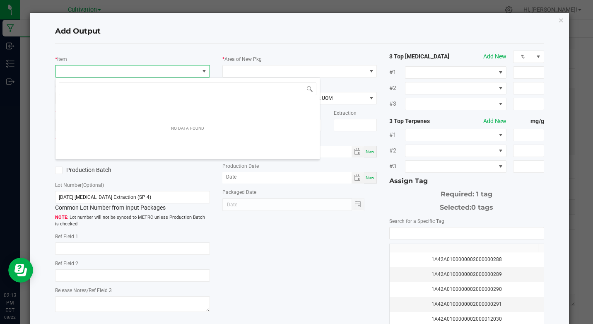
scroll to position [12, 153]
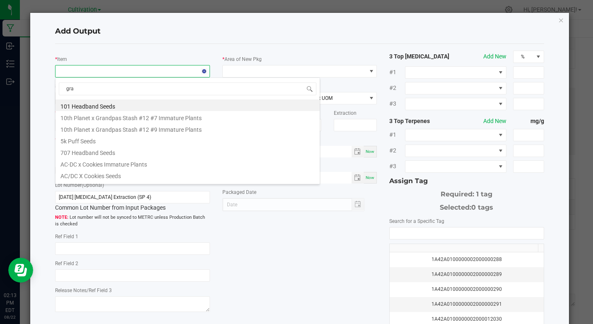
type input "grah"
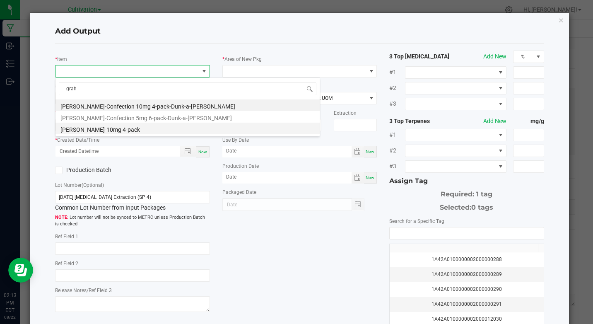
click at [106, 128] on li "[PERSON_NAME]-10mg 4-pack" at bounding box center [187, 129] width 264 height 12
type input "0 ea"
type input "1.3"
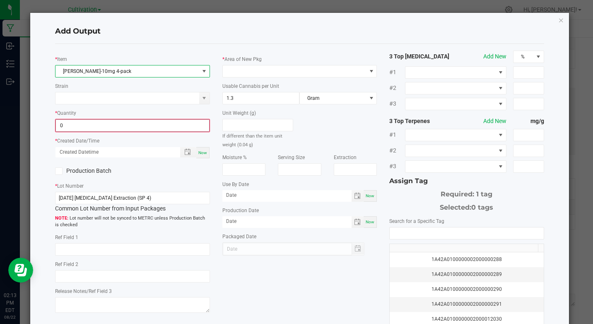
click at [75, 127] on input "0" at bounding box center [132, 126] width 153 height 12
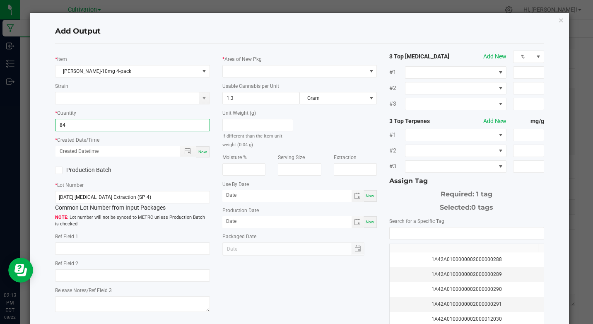
type input "84 ea"
click at [206, 153] on div "Now" at bounding box center [202, 151] width 13 height 11
type input "[DATE] 2:14 PM"
type input "[DATE]"
click at [55, 169] on span at bounding box center [58, 169] width 7 height 7
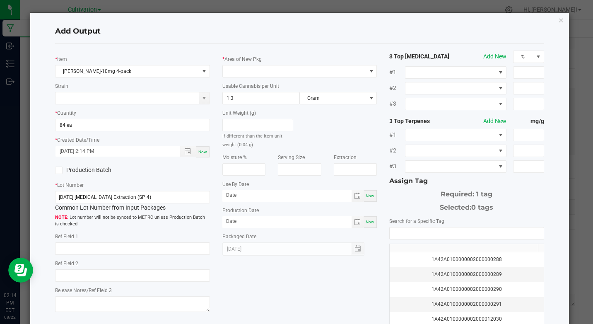
click at [0, 0] on input "Production Batch" at bounding box center [0, 0] width 0 height 0
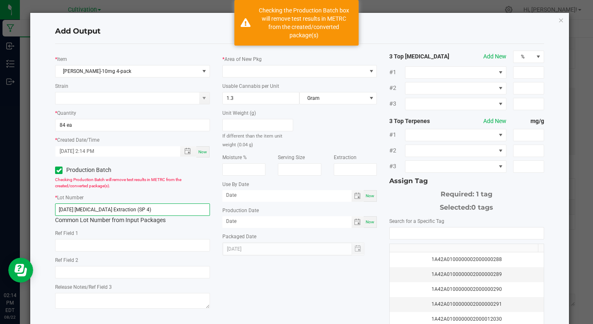
drag, startPoint x: 58, startPoint y: 208, endPoint x: 183, endPoint y: 230, distance: 126.1
click at [183, 230] on div "* [PERSON_NAME]-10mg 4-pack Strain * Quantity 84 ea * Created Date/Time [DATE] …" at bounding box center [132, 181] width 167 height 260
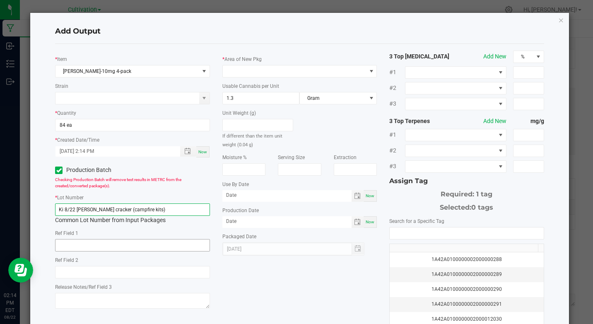
type input "Ki 8/22 [PERSON_NAME] cracker (campfire kits)"
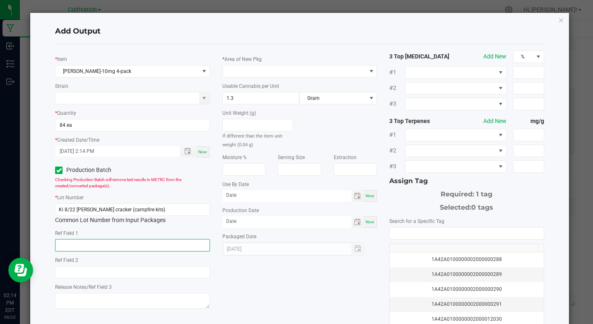
click at [116, 248] on input "text" at bounding box center [132, 245] width 154 height 12
type input "[MEDICAL_DATA] Extraction"
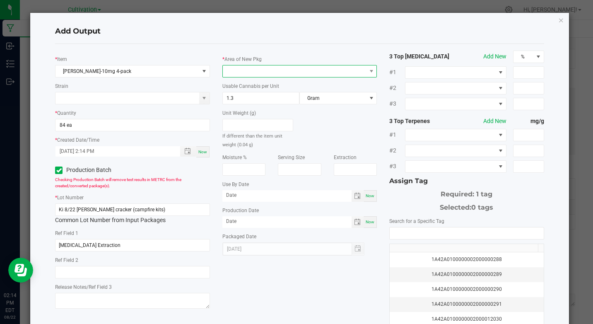
click at [233, 72] on span at bounding box center [294, 71] width 143 height 12
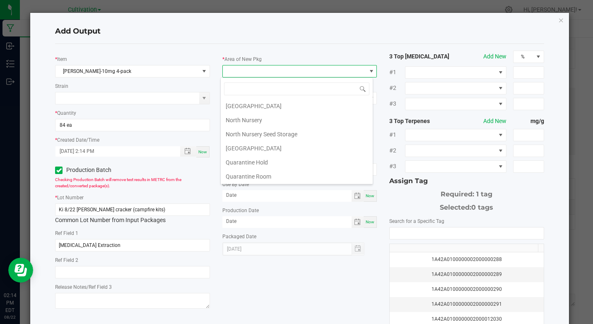
scroll to position [149, 0]
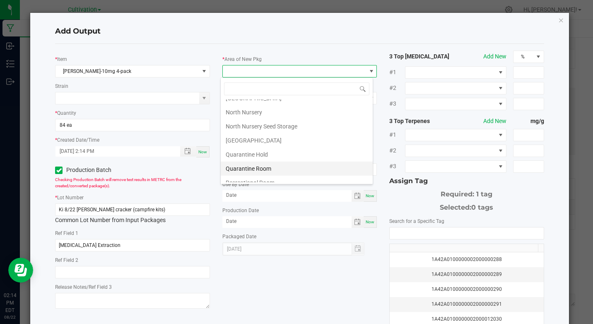
click at [270, 167] on li "Quarantine Room" at bounding box center [297, 169] width 152 height 14
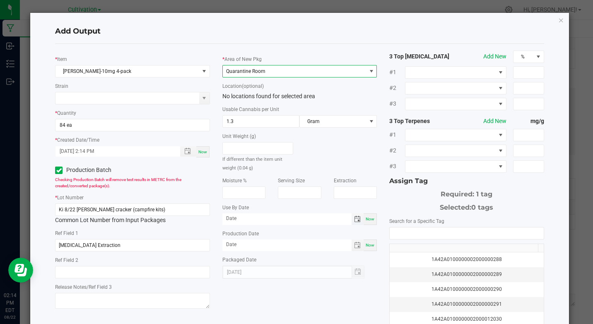
click at [354, 216] on span "Toggle calendar" at bounding box center [357, 219] width 7 height 7
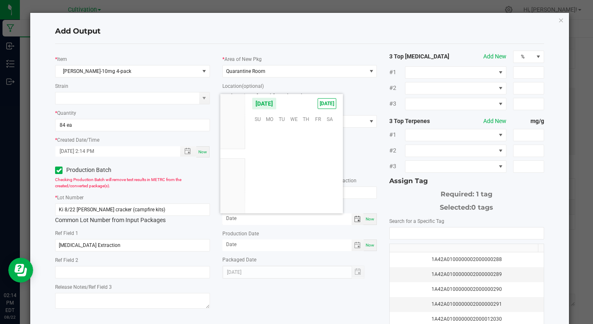
scroll to position [134219, 0]
click at [234, 174] on span "Oct" at bounding box center [232, 174] width 7 height 6
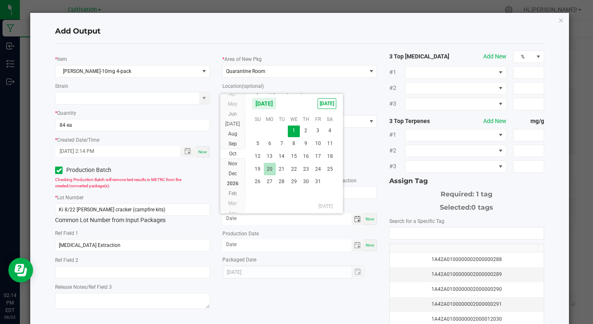
click at [270, 171] on span "20" at bounding box center [270, 169] width 12 height 13
type input "[DATE]"
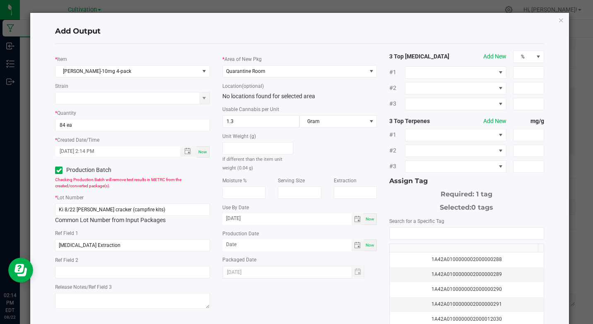
drag, startPoint x: 368, startPoint y: 245, endPoint x: 376, endPoint y: 239, distance: 10.1
click at [371, 244] on div "Now" at bounding box center [370, 245] width 13 height 12
type input "[DATE]"
click at [393, 233] on input "NO DATA FOUND" at bounding box center [467, 233] width 154 height 12
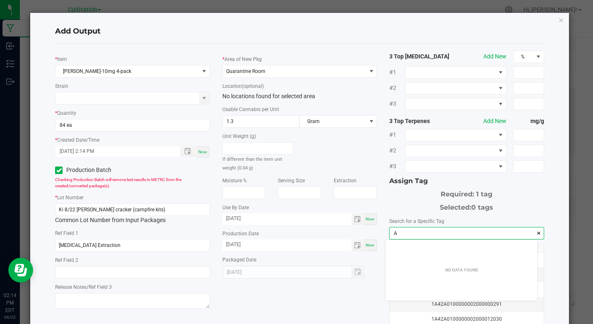
scroll to position [12, 152]
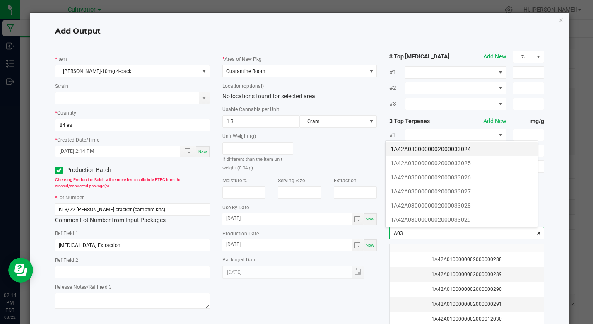
click at [420, 145] on li "1A42A0300000002000033024" at bounding box center [462, 149] width 152 height 14
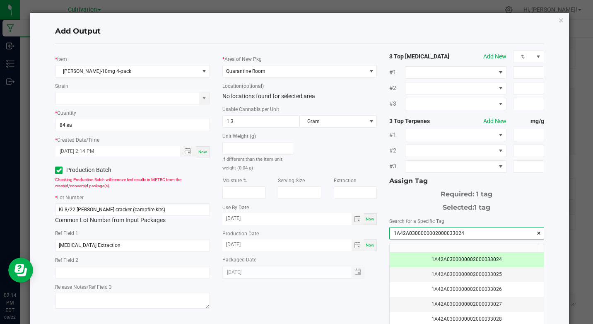
type input "1A42A0300000002000033024"
click at [383, 290] on div "3 Top [MEDICAL_DATA] Add New % #1 #2 #3 3 Top Terpenes Add New mg/g #1 #2 #3 As…" at bounding box center [466, 199] width 167 height 297
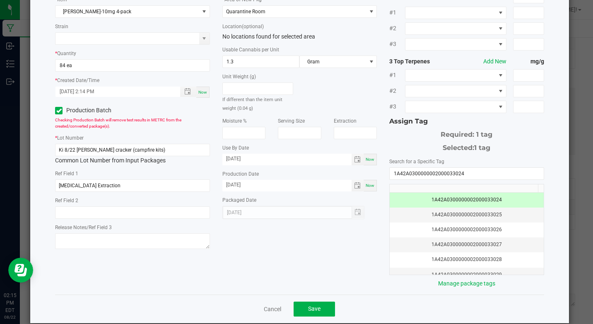
scroll to position [66, 0]
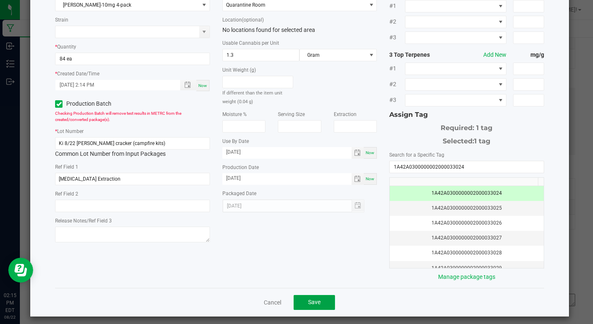
click at [308, 301] on span "Save" at bounding box center [314, 302] width 12 height 7
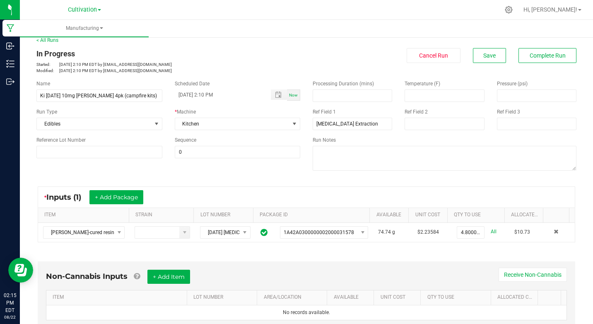
scroll to position [0, 0]
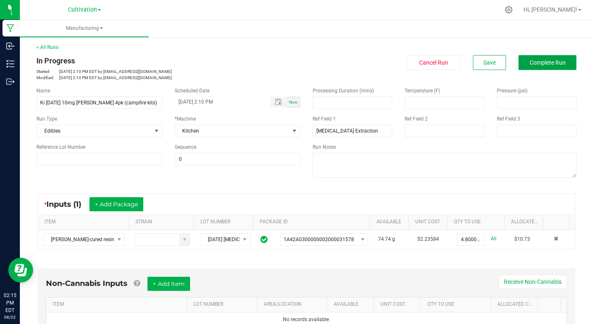
click at [532, 64] on span "Complete Run" at bounding box center [548, 62] width 36 height 7
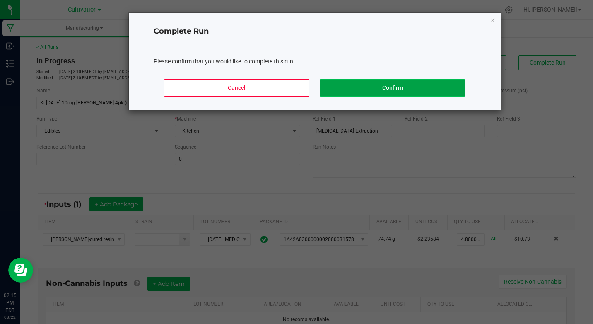
click at [449, 91] on button "Confirm" at bounding box center [392, 87] width 145 height 17
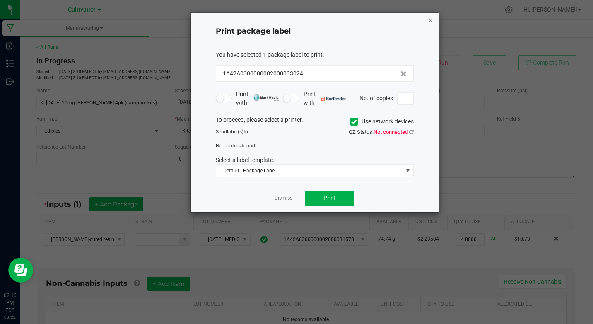
click at [430, 21] on icon "button" at bounding box center [431, 20] width 6 height 10
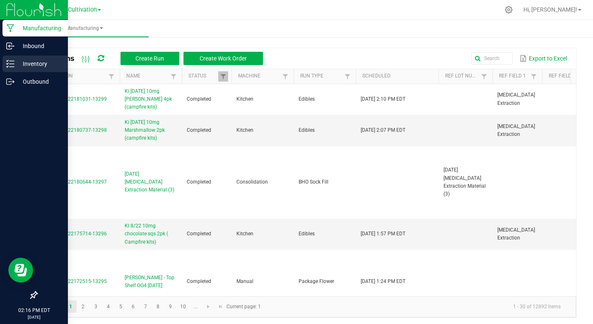
click at [34, 60] on p "Inventory" at bounding box center [39, 64] width 50 height 10
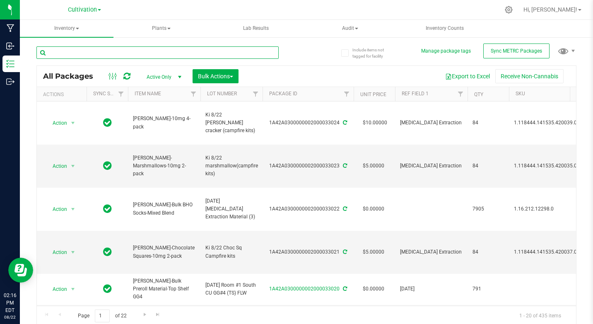
click at [78, 51] on input "text" at bounding box center [157, 52] width 242 height 12
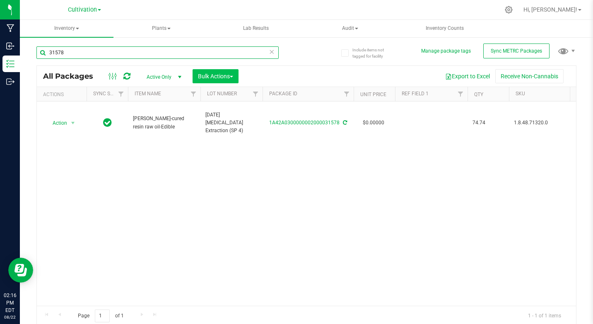
type input "31578"
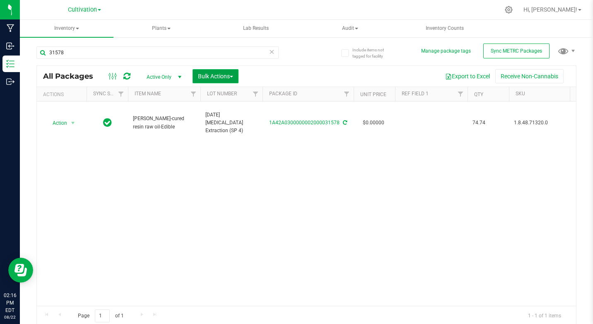
click at [216, 77] on span "Bulk Actions" at bounding box center [215, 76] width 35 height 7
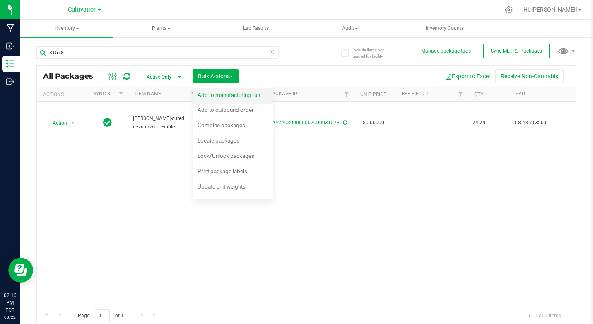
click at [218, 97] on span "Add to manufacturing run" at bounding box center [229, 95] width 63 height 7
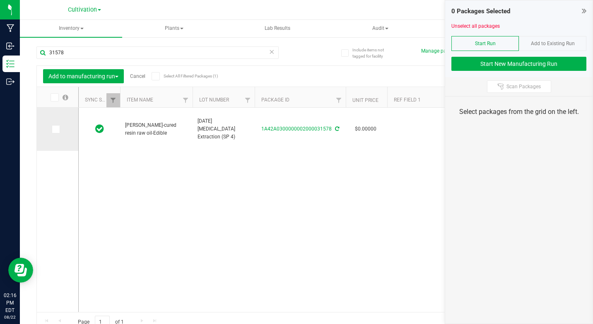
click at [58, 128] on span at bounding box center [56, 129] width 8 height 8
click at [0, 0] on input "checkbox" at bounding box center [0, 0] width 0 height 0
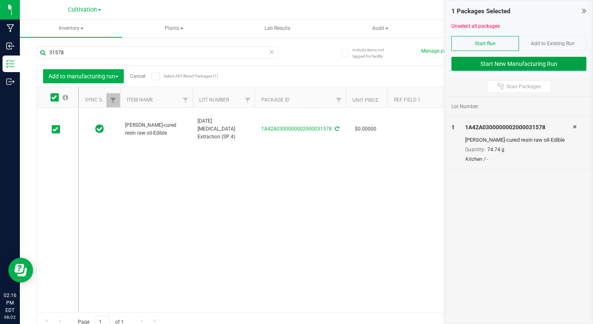
click at [482, 60] on button "Start New Manufacturing Run" at bounding box center [518, 64] width 135 height 14
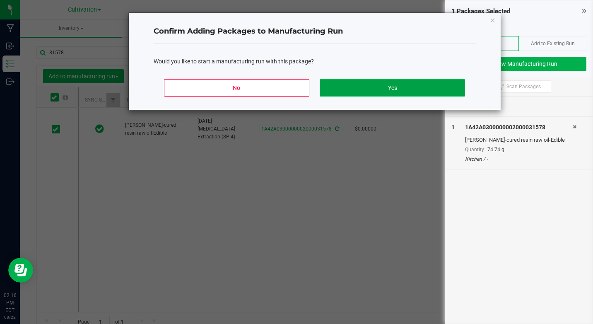
click at [405, 84] on button "Yes" at bounding box center [392, 87] width 145 height 17
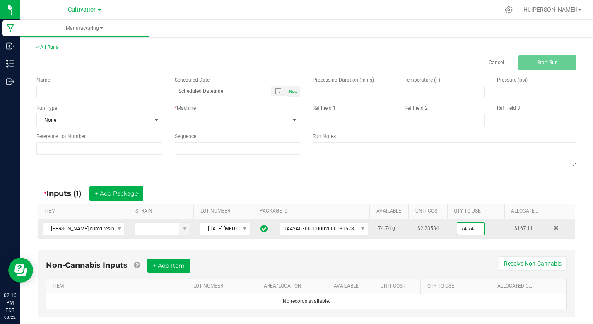
click at [457, 229] on input "74.74" at bounding box center [470, 229] width 27 height 12
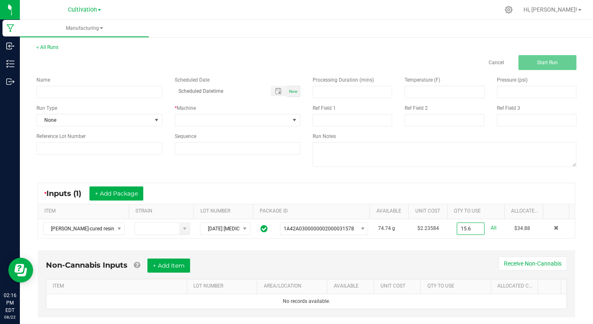
type input "15.6000 g"
click at [429, 259] on div "Non-Cannabis Inputs + Add Item Receive Non-Cannabis" at bounding box center [306, 268] width 521 height 20
click at [77, 92] on input at bounding box center [99, 92] width 126 height 12
type input "Ki [DATE] 10mg [PERSON_NAME] 4pk (campfire kits)"
type input "month/day/year hour:minute AM"
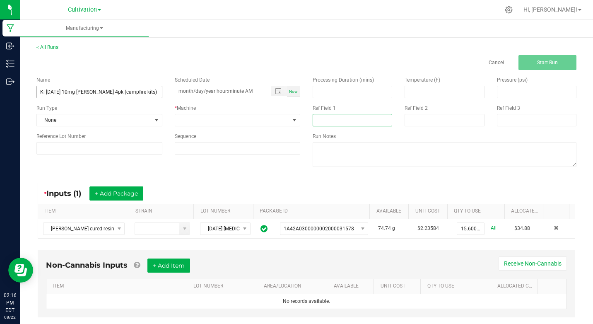
type input "[MEDICAL_DATA] Extraction"
type input "month/day/year hour:minute AM"
click at [79, 91] on input "Ki [DATE] 10mg [PERSON_NAME] 4pk (campfire kits)" at bounding box center [99, 92] width 126 height 12
drag, startPoint x: 79, startPoint y: 91, endPoint x: 149, endPoint y: 96, distance: 70.2
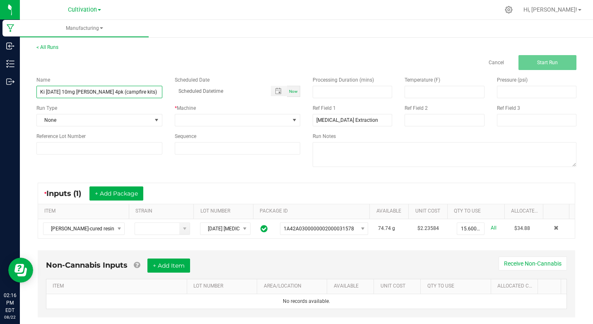
click at [149, 96] on input "Ki [DATE] 10mg [PERSON_NAME] 4pk (campfire kits)" at bounding box center [99, 92] width 126 height 12
type input "Ki [DATE] 10mg Bomb Bar 5pk"
click at [290, 92] on span "Now" at bounding box center [293, 91] width 9 height 5
type input "[DATE] 2:17 PM"
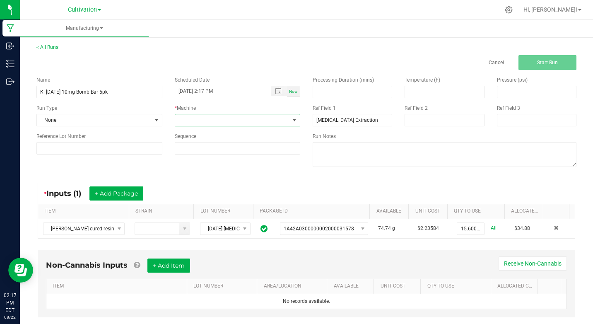
click at [292, 118] on span at bounding box center [294, 120] width 7 height 7
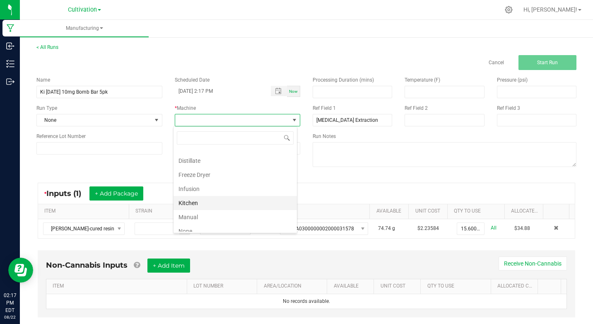
click at [188, 200] on li "Kitchen" at bounding box center [235, 203] width 123 height 14
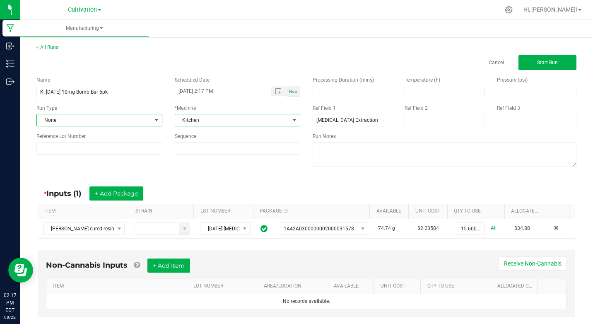
click at [155, 119] on span at bounding box center [156, 120] width 7 height 7
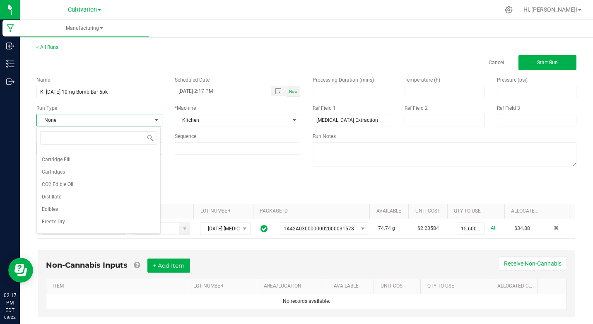
scroll to position [49, 0]
click at [56, 203] on span "Edibles" at bounding box center [50, 205] width 16 height 8
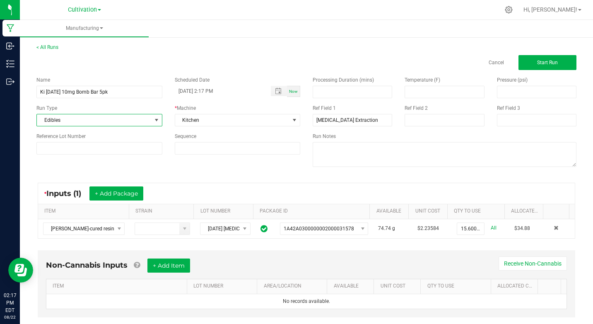
click at [93, 162] on div "Name Ki [DATE] 10mg Bomb Bar 5pk Scheduled Date [DATE] 2:17 PM Now Run Type Edi…" at bounding box center [306, 122] width 552 height 105
click at [539, 59] on button "Start Run" at bounding box center [547, 62] width 58 height 15
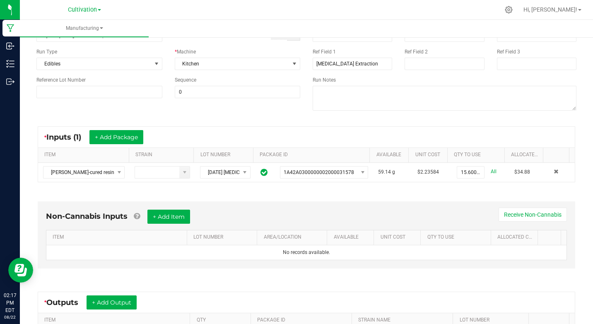
scroll to position [181, 0]
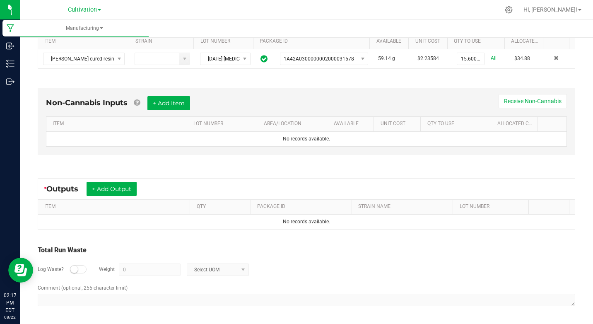
click at [76, 265] on div at bounding box center [78, 269] width 17 height 8
click at [127, 269] on input "0" at bounding box center [149, 270] width 61 height 12
type input "8"
click at [244, 269] on span at bounding box center [243, 269] width 7 height 7
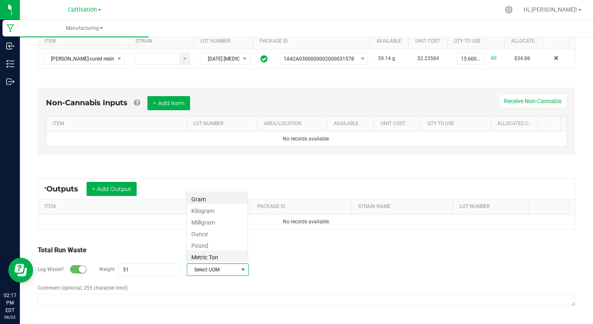
scroll to position [12, 62]
click at [199, 201] on li "Gram" at bounding box center [216, 198] width 61 height 12
type input "51 g"
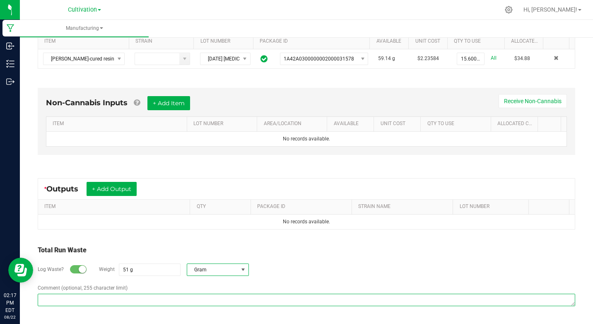
click at [150, 303] on textarea "Comment (optional, 255 character limit)" at bounding box center [307, 300] width 538 height 12
type textarea "shards"
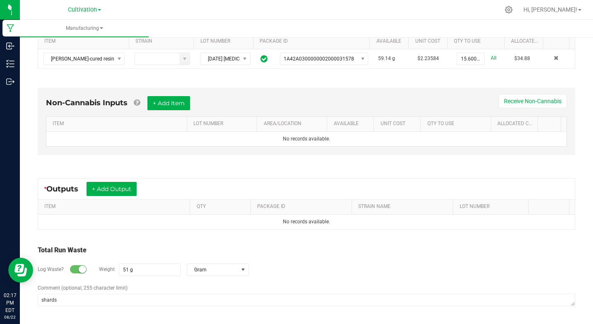
click at [157, 251] on div "Total Run Waste" at bounding box center [307, 250] width 538 height 10
click at [102, 190] on button "+ Add Output" at bounding box center [112, 189] width 50 height 14
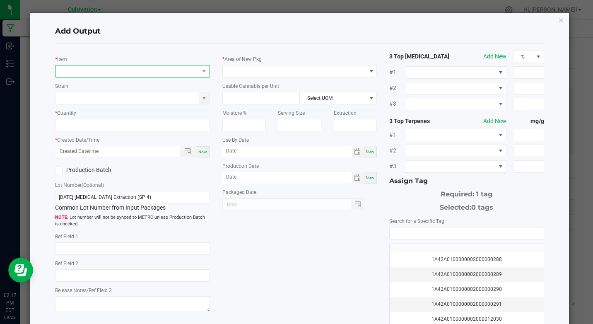
click at [110, 73] on span "NO DATA FOUND" at bounding box center [126, 71] width 143 height 12
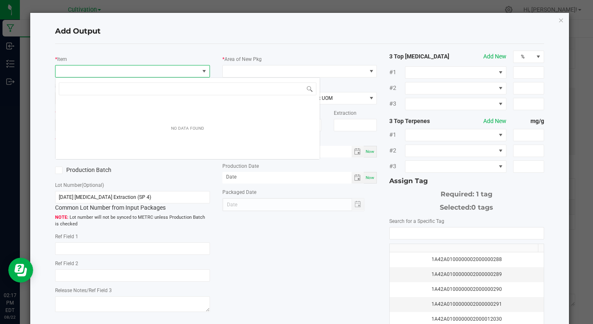
scroll to position [12, 153]
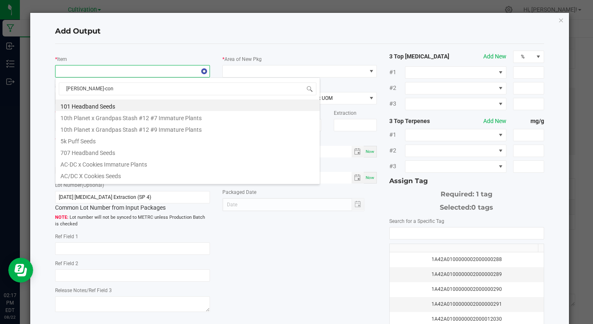
type input "[PERSON_NAME]-conf"
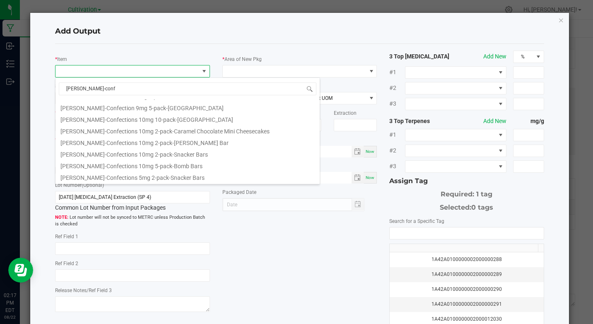
scroll to position [166, 0]
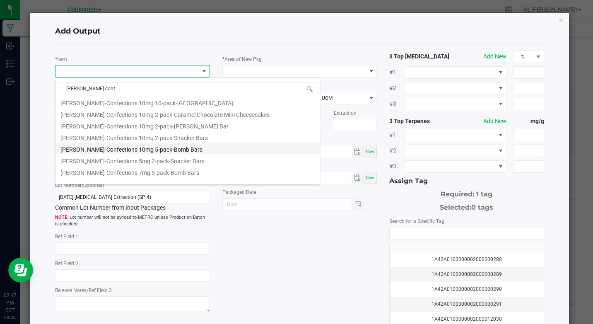
click at [149, 150] on li "[PERSON_NAME]-Confections 10mg 5-pack-Bomb Bars" at bounding box center [187, 148] width 264 height 12
type input "0 ea"
type input "1.6"
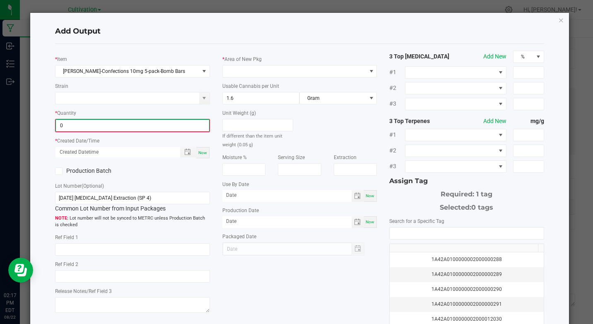
click at [108, 125] on input "0" at bounding box center [132, 126] width 153 height 12
type input "258 ea"
click at [200, 151] on span "Now" at bounding box center [202, 152] width 9 height 5
type input "[DATE] 2:17 PM"
type input "[DATE]"
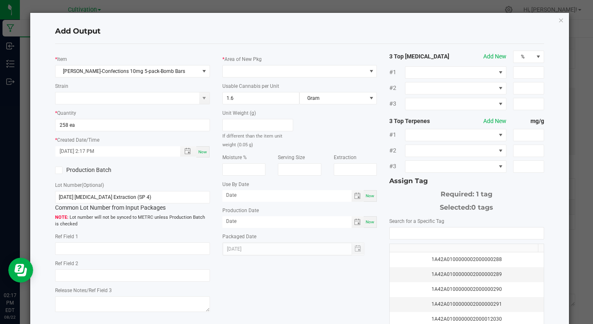
click at [58, 170] on icon at bounding box center [58, 170] width 5 height 0
click at [0, 0] on input "Production Batch" at bounding box center [0, 0] width 0 height 0
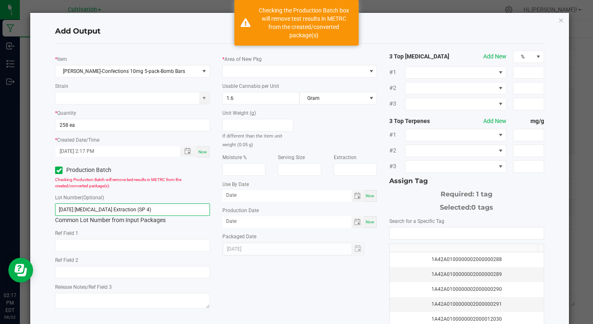
drag, startPoint x: 59, startPoint y: 209, endPoint x: 191, endPoint y: 229, distance: 134.0
click at [191, 229] on div "* [PERSON_NAME]-Confections 10mg 5-pack-Bomb Bars Strain * Quantity 258 ea * Cr…" at bounding box center [132, 181] width 167 height 260
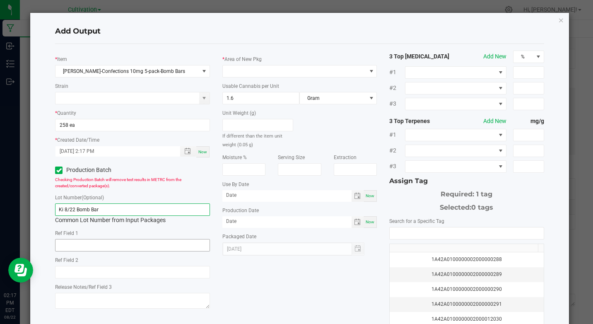
type input "Ki 8/22 Bomb Bar"
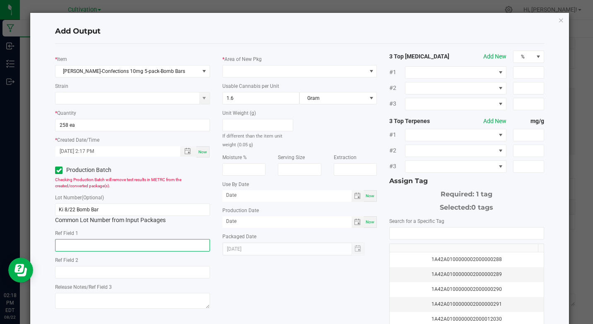
click at [130, 244] on input "text" at bounding box center [132, 245] width 154 height 12
type input "[MEDICAL_DATA] Extraction"
click at [242, 270] on div "* [PERSON_NAME]-Confections 10mg 5-pack-Bomb Bars Strain * Quantity 258 ea * Cr…" at bounding box center [299, 199] width 501 height 297
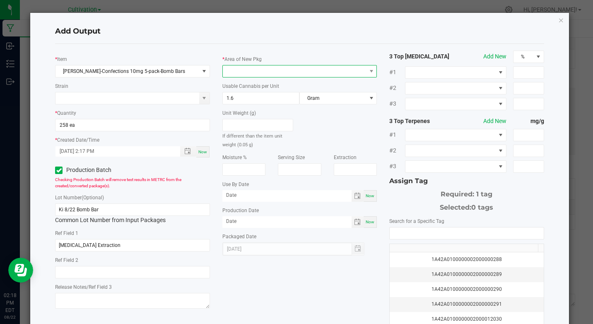
click at [259, 73] on span at bounding box center [294, 71] width 143 height 12
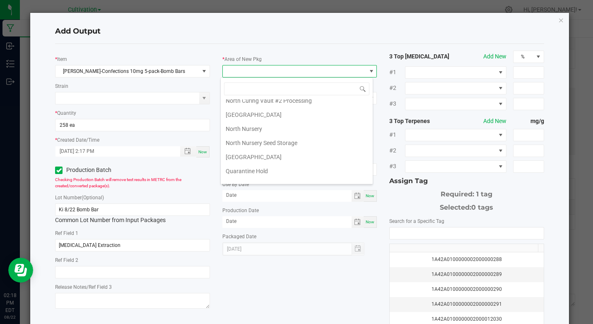
scroll to position [149, 0]
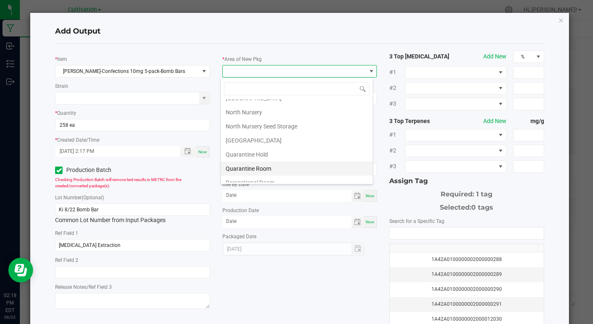
click at [263, 170] on li "Quarantine Room" at bounding box center [297, 169] width 152 height 14
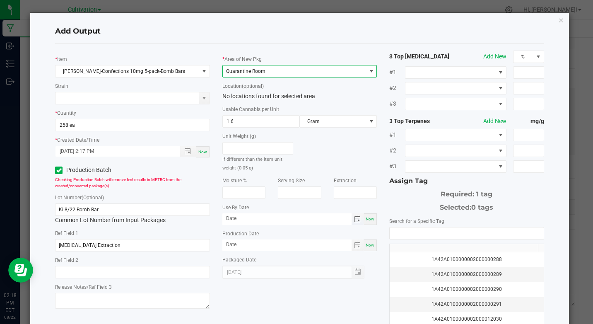
click at [354, 217] on span "Toggle calendar" at bounding box center [357, 219] width 7 height 7
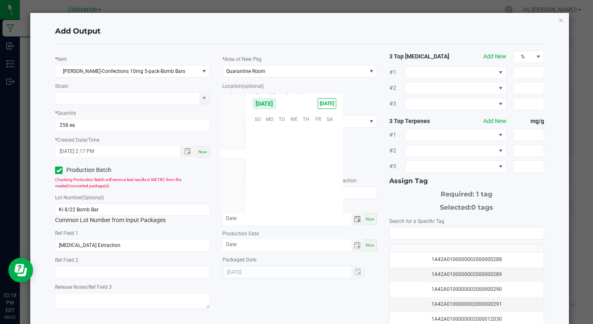
scroll to position [134219, 0]
click at [234, 184] on span "Nov" at bounding box center [232, 184] width 9 height 6
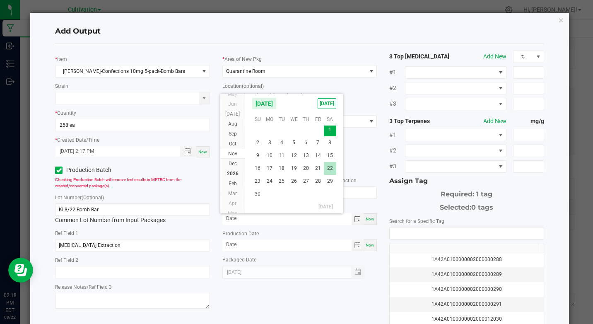
click at [335, 170] on span "22" at bounding box center [330, 168] width 12 height 13
type input "[DATE]"
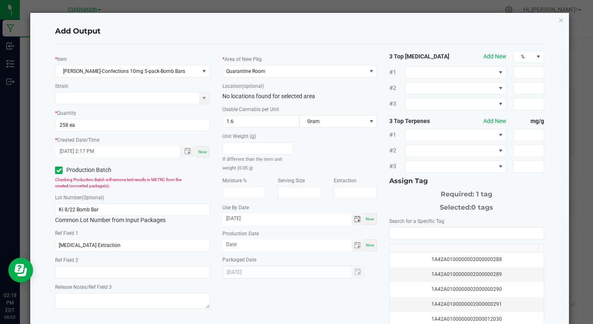
click at [366, 243] on span "Now" at bounding box center [370, 245] width 9 height 5
type input "[DATE]"
click at [393, 233] on input "NO DATA FOUND" at bounding box center [467, 233] width 154 height 12
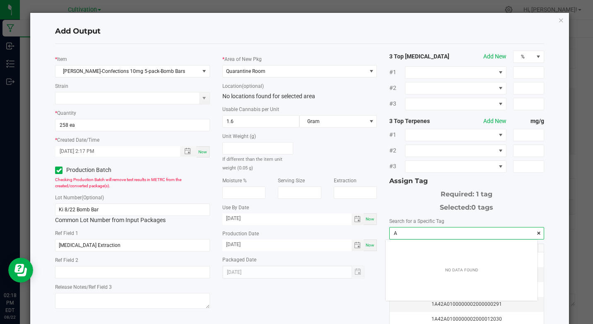
scroll to position [12, 152]
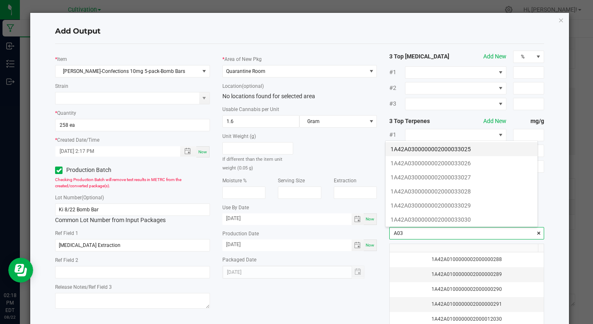
click at [460, 151] on li "1A42A0300000002000033025" at bounding box center [462, 149] width 152 height 14
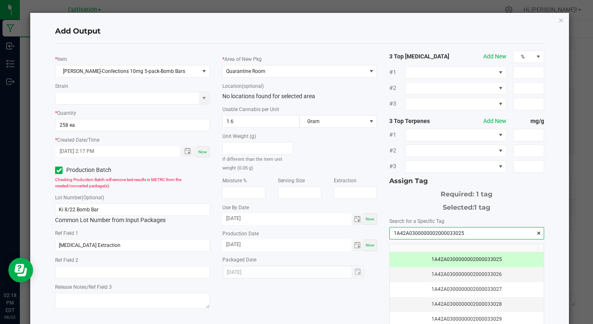
type input "1A42A0300000002000033025"
click at [383, 292] on div "3 Top [MEDICAL_DATA] Add New % #1 #2 #3 3 Top Terpenes Add New mg/g #1 #2 #3 As…" at bounding box center [466, 199] width 167 height 297
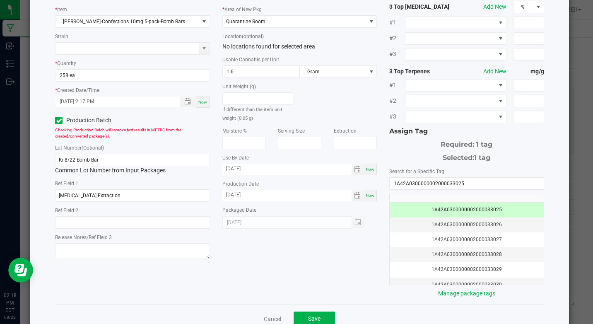
scroll to position [66, 0]
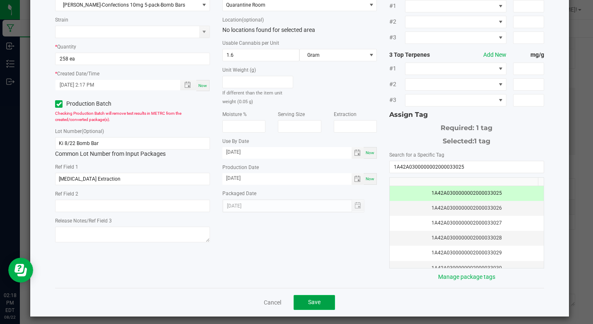
click at [302, 302] on button "Save" at bounding box center [314, 302] width 41 height 15
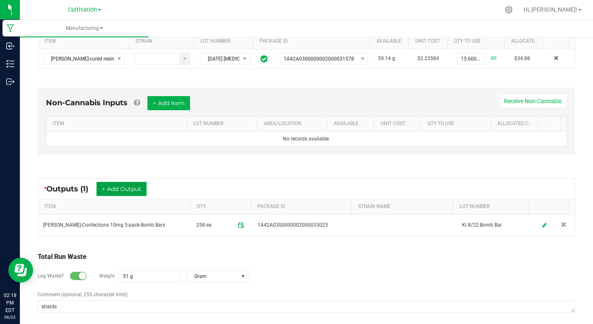
scroll to position [0, 0]
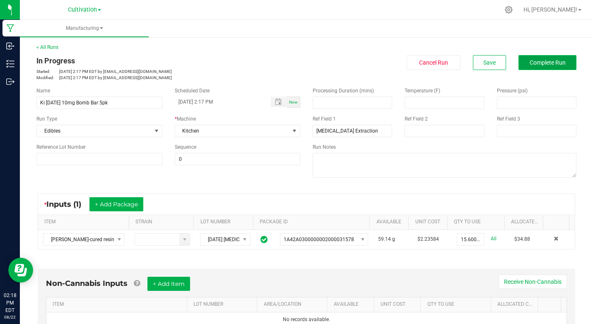
click at [522, 62] on button "Complete Run" at bounding box center [547, 62] width 58 height 15
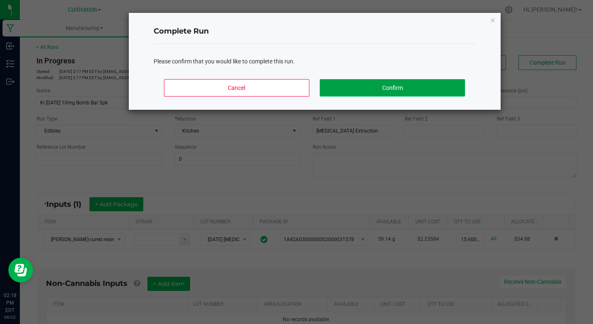
click at [458, 90] on button "Confirm" at bounding box center [392, 87] width 145 height 17
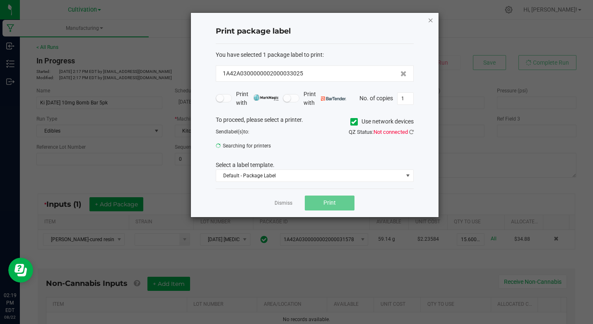
click at [428, 20] on icon "button" at bounding box center [431, 20] width 6 height 10
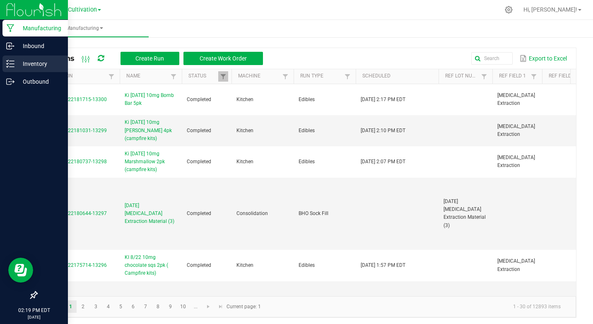
click at [39, 63] on p "Inventory" at bounding box center [39, 64] width 50 height 10
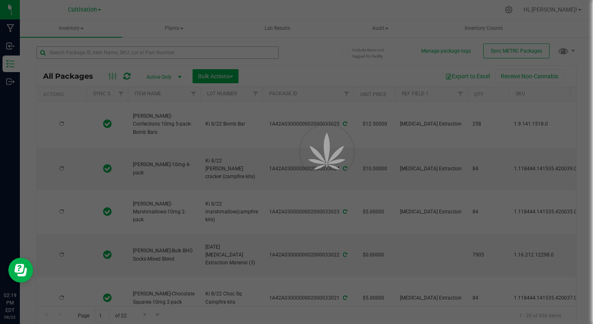
click at [75, 53] on div at bounding box center [296, 162] width 593 height 324
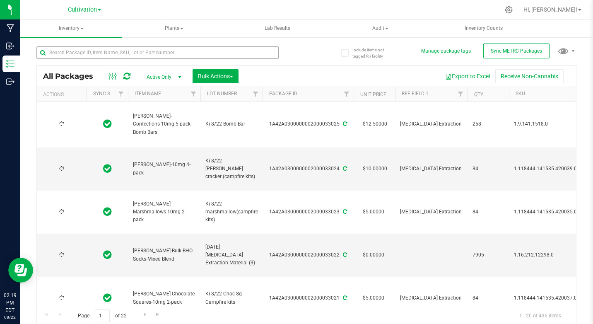
type input "[DATE]"
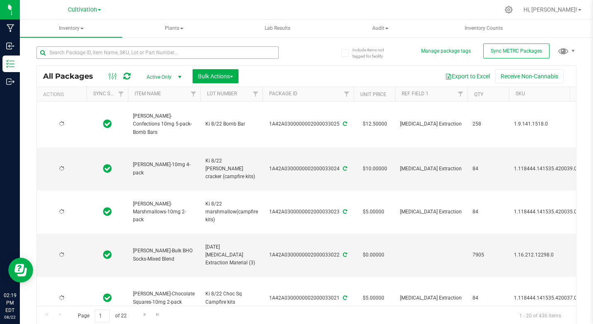
type input "[DATE]"
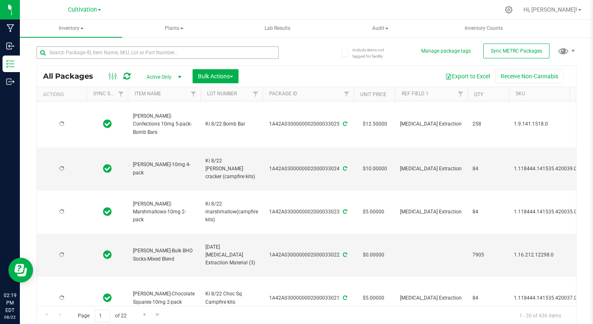
type input "[DATE]"
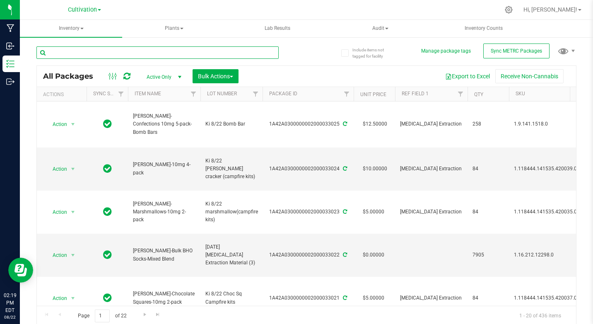
click at [75, 53] on input "text" at bounding box center [157, 52] width 242 height 12
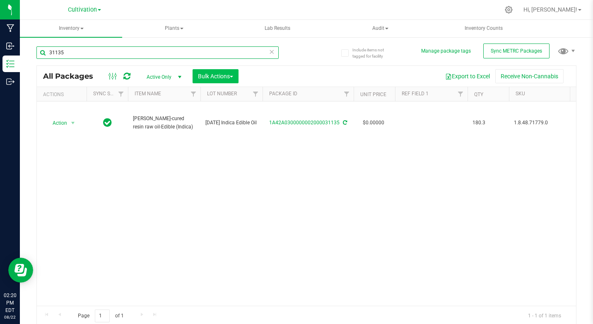
type input "31135"
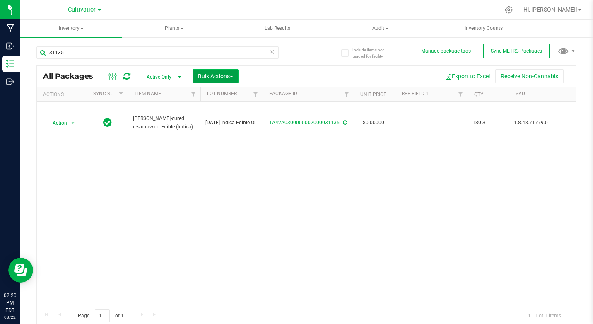
click at [205, 75] on span "Bulk Actions" at bounding box center [215, 76] width 35 height 7
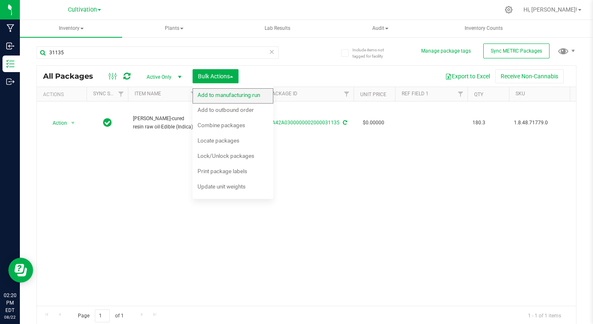
click at [201, 94] on span "Add to manufacturing run" at bounding box center [229, 95] width 63 height 7
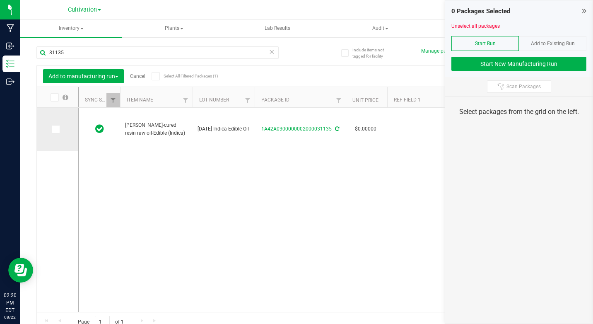
click at [55, 129] on icon at bounding box center [55, 129] width 5 height 0
click at [0, 0] on input "checkbox" at bounding box center [0, 0] width 0 height 0
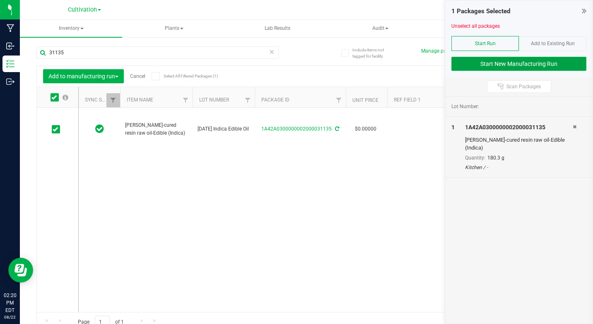
click at [479, 65] on button "Start New Manufacturing Run" at bounding box center [518, 64] width 135 height 14
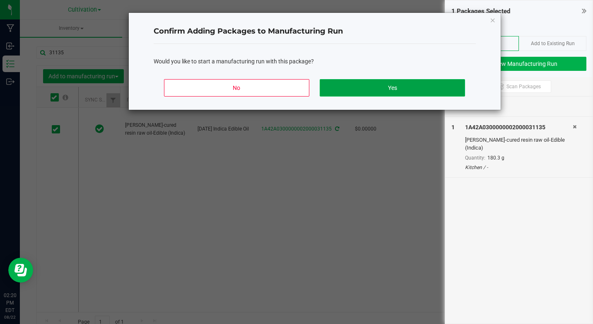
click at [433, 93] on button "Yes" at bounding box center [392, 87] width 145 height 17
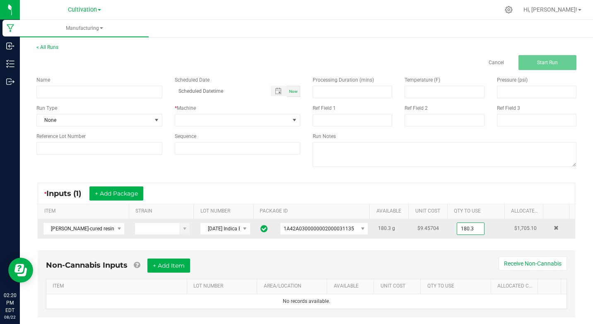
click at [457, 228] on input "180.3" at bounding box center [470, 229] width 27 height 12
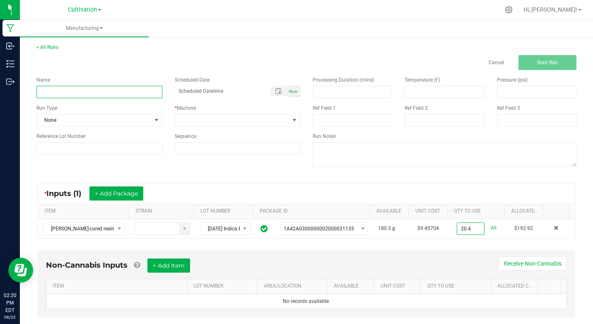
type input "20.4000 g"
click at [86, 96] on input at bounding box center [99, 92] width 126 height 12
type input "Ki [DATE] 10mg Bomb Bar 5pk"
type input "month/day/year hour:minute AM"
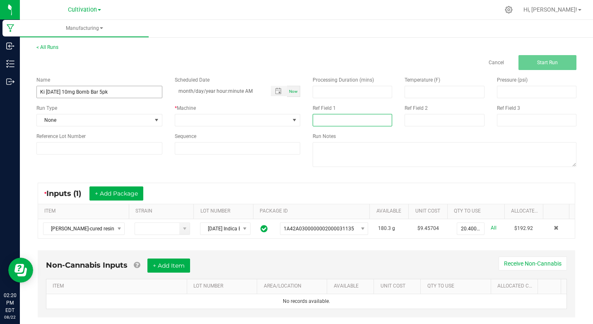
type input "[MEDICAL_DATA] Extraction"
type input "month/day/year hour:minute AM"
click at [72, 94] on input "Ki [DATE] 10mg Bomb Bar 5pk" at bounding box center [99, 92] width 126 height 12
type input "Ki [DATE] 5mg 10pk Indica Chews Blueberry"
click at [289, 89] on span "Now" at bounding box center [293, 91] width 9 height 5
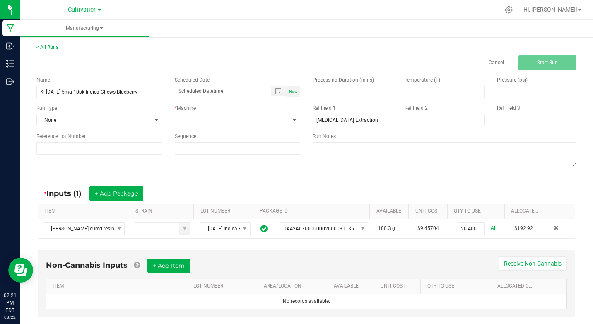
type input "[DATE] 2:21 PM"
click at [159, 117] on span at bounding box center [156, 120] width 10 height 12
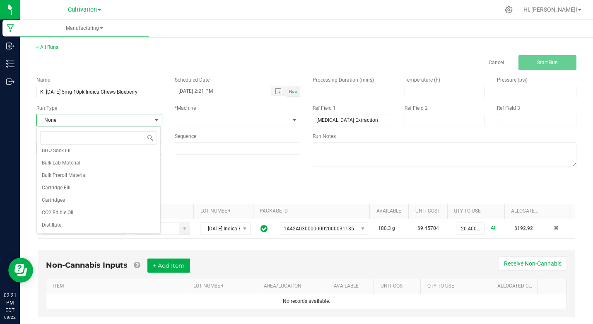
scroll to position [33, 0]
click at [58, 219] on li "Edibles" at bounding box center [98, 221] width 123 height 12
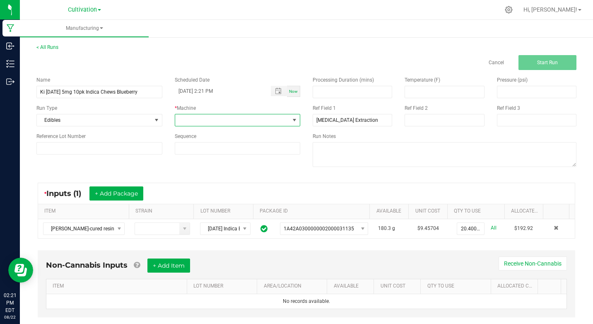
click at [292, 120] on span at bounding box center [294, 120] width 7 height 7
click at [195, 202] on li "Kitchen" at bounding box center [235, 205] width 123 height 14
click at [200, 173] on div "Name Ki [DATE] 5mg 10pk Indica Chews Blueberry Scheduled Date [DATE] 2:21 PM No…" at bounding box center [306, 122] width 552 height 105
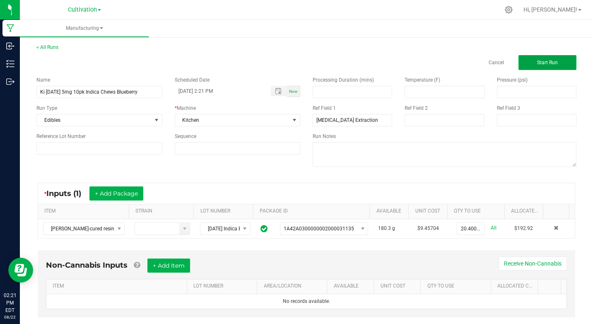
click at [524, 63] on button "Start Run" at bounding box center [547, 62] width 58 height 15
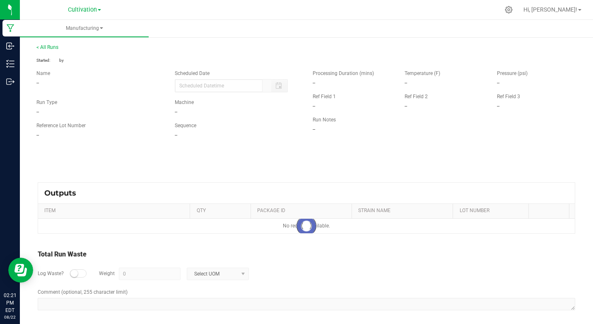
type input "[DATE] 2:21 PM"
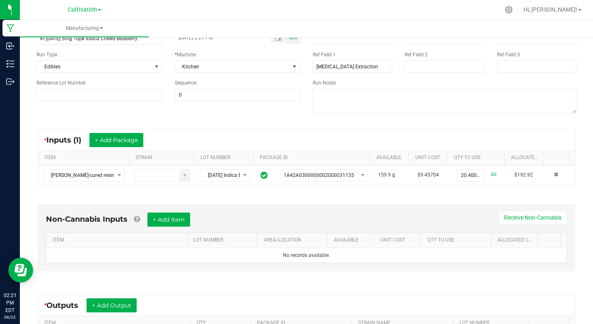
scroll to position [106, 0]
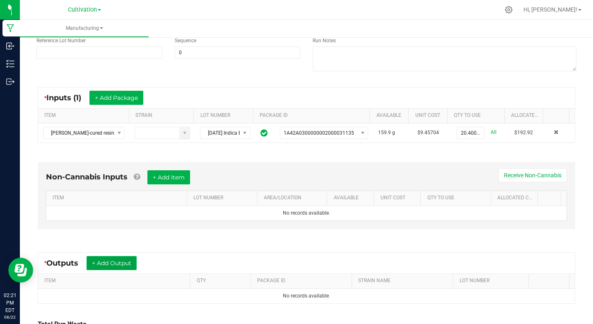
click at [104, 267] on button "+ Add Output" at bounding box center [112, 263] width 50 height 14
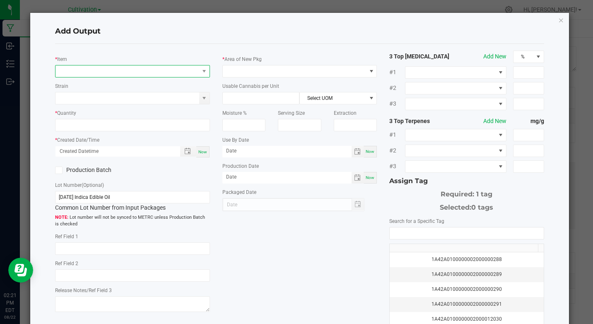
click at [89, 67] on span "NO DATA FOUND" at bounding box center [126, 71] width 143 height 12
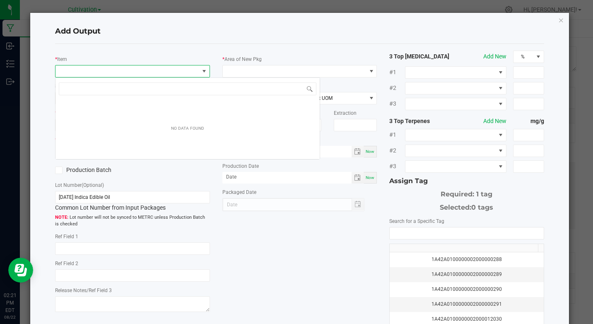
scroll to position [12, 153]
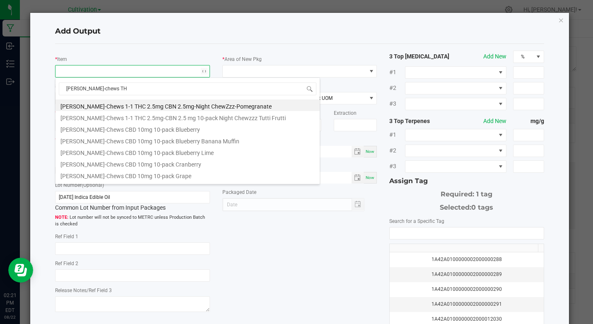
type input "[PERSON_NAME]-chews THC"
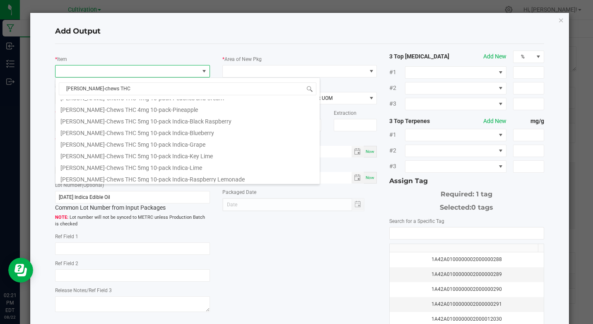
scroll to position [475, 0]
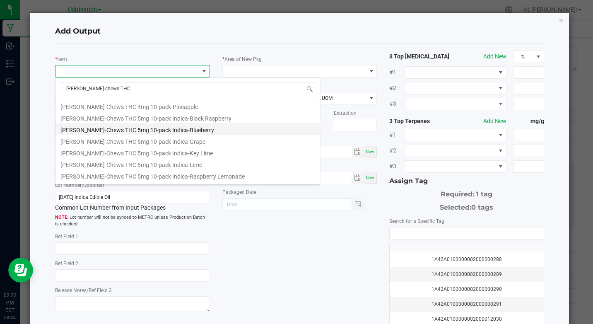
click at [152, 130] on li "[PERSON_NAME]-Chews THC 5mg 10-pack Indica-Blueberry" at bounding box center [187, 129] width 264 height 12
type input "0 ea"
type input "1.6"
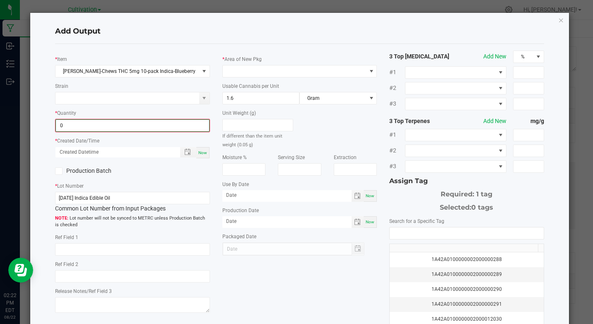
click at [113, 125] on input "0" at bounding box center [132, 126] width 153 height 12
type input "325 ea"
click at [204, 152] on span "Now" at bounding box center [202, 152] width 9 height 5
type input "[DATE] 2:22 PM"
type input "[DATE]"
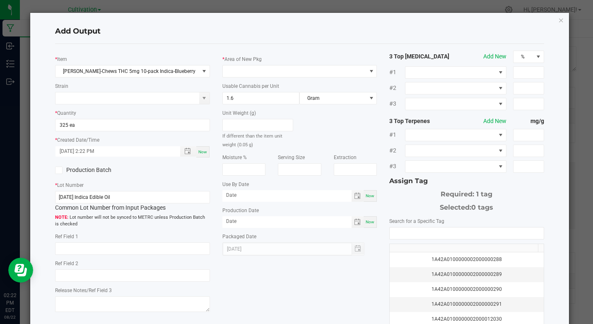
click at [59, 170] on icon at bounding box center [58, 170] width 5 height 0
click at [0, 0] on input "Production Batch" at bounding box center [0, 0] width 0 height 0
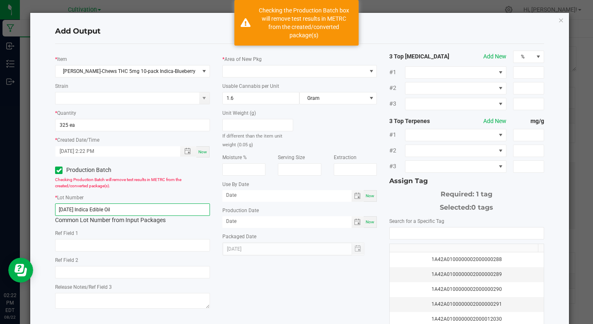
drag, startPoint x: 65, startPoint y: 208, endPoint x: 140, endPoint y: 210, distance: 75.4
click at [140, 210] on input "[DATE] Indica Edible Oil" at bounding box center [132, 209] width 154 height 12
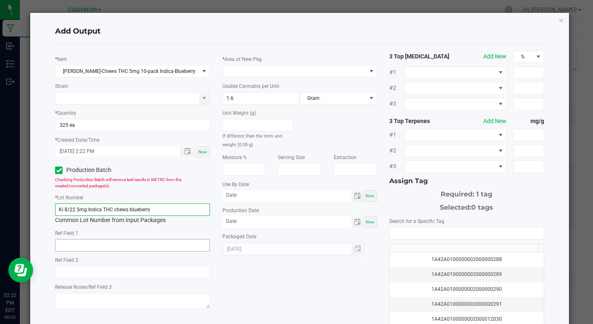
type input "Ki 8/22 5mg Indica THC chews blueberry"
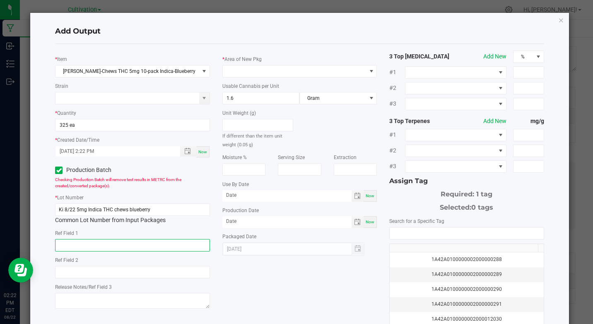
click at [111, 244] on input "text" at bounding box center [132, 245] width 154 height 12
type input "[MEDICAL_DATA] Extraction"
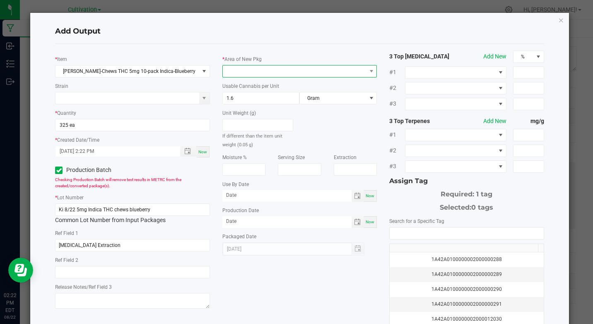
click at [331, 73] on span at bounding box center [294, 71] width 143 height 12
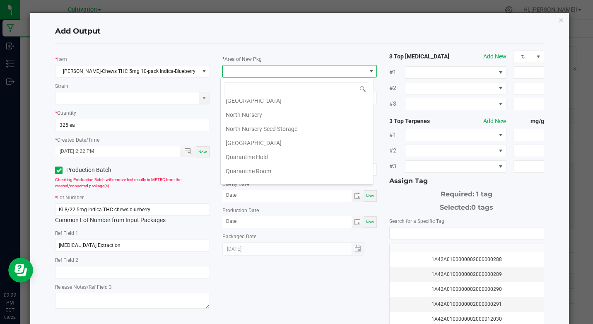
scroll to position [149, 0]
click at [258, 164] on li "Quarantine Room" at bounding box center [297, 169] width 152 height 14
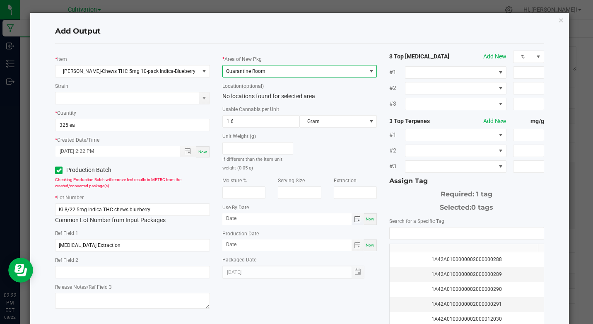
click at [354, 220] on span "Toggle calendar" at bounding box center [357, 219] width 7 height 7
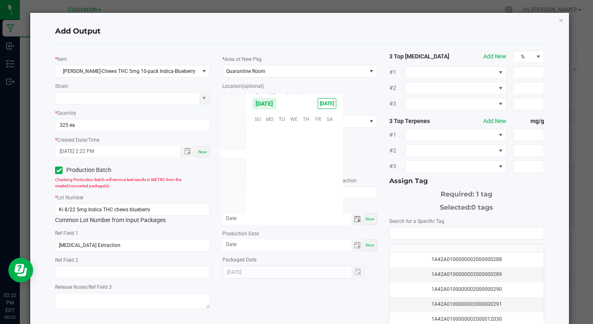
scroll to position [134219, 0]
click at [236, 207] on li "2026" at bounding box center [232, 203] width 25 height 10
click at [310, 171] on span "22" at bounding box center [306, 169] width 12 height 13
type input "[DATE]"
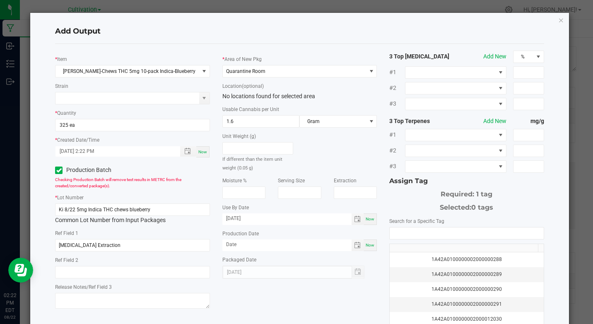
click at [369, 247] on span "Now" at bounding box center [370, 245] width 9 height 5
type input "[DATE]"
click at [399, 236] on input "NO DATA FOUND" at bounding box center [467, 233] width 154 height 12
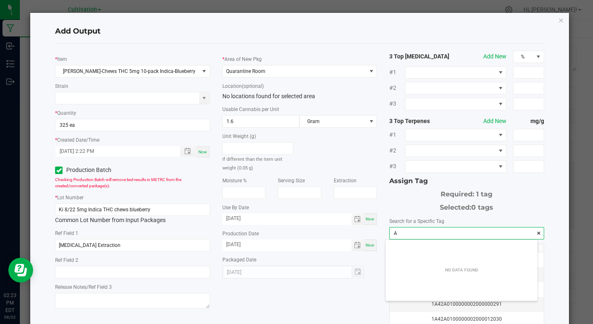
scroll to position [12, 152]
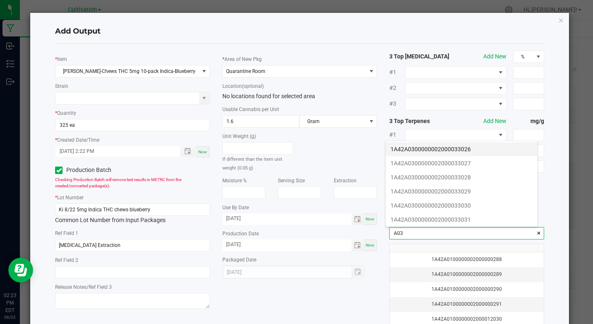
click at [412, 147] on li "1A42A0300000002000033026" at bounding box center [462, 149] width 152 height 14
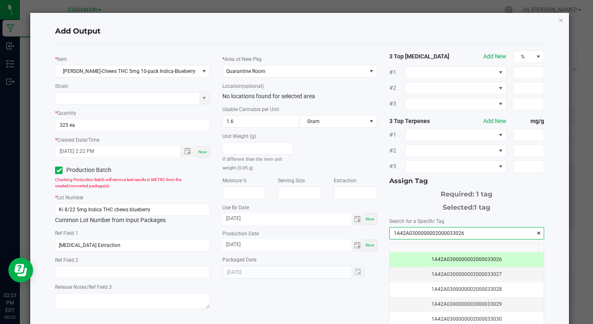
type input "1A42A0300000002000033026"
click at [383, 292] on div "3 Top [MEDICAL_DATA] Add New % #1 #2 #3 3 Top Terpenes Add New mg/g #1 #2 #3 As…" at bounding box center [466, 199] width 167 height 297
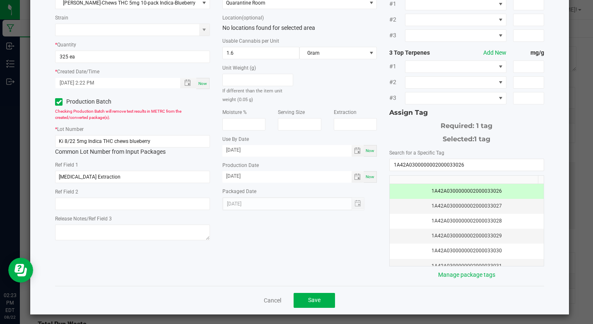
scroll to position [72, 0]
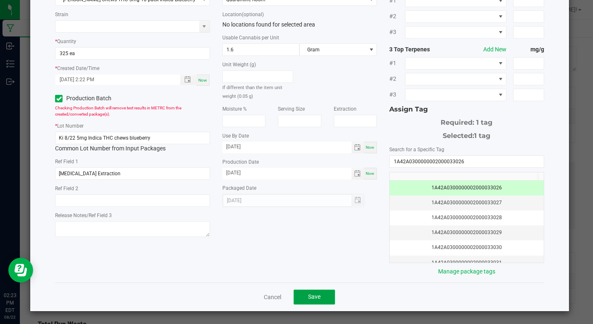
click at [296, 299] on button "Save" at bounding box center [314, 296] width 41 height 15
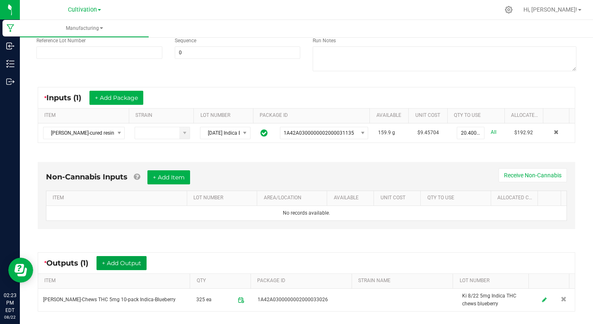
scroll to position [0, 0]
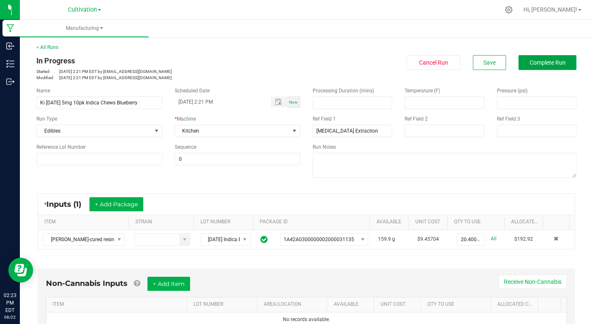
click at [521, 66] on button "Complete Run" at bounding box center [547, 62] width 58 height 15
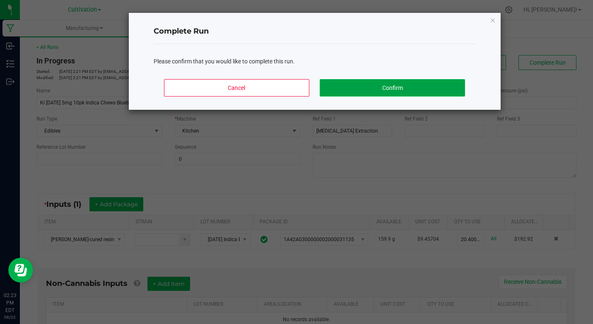
click at [453, 90] on button "Confirm" at bounding box center [392, 87] width 145 height 17
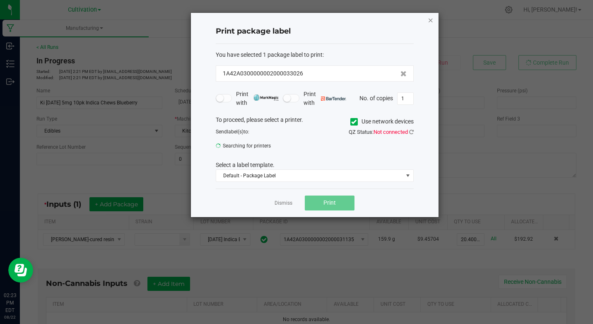
click at [432, 22] on icon "button" at bounding box center [431, 20] width 6 height 10
